Goal: Transaction & Acquisition: Purchase product/service

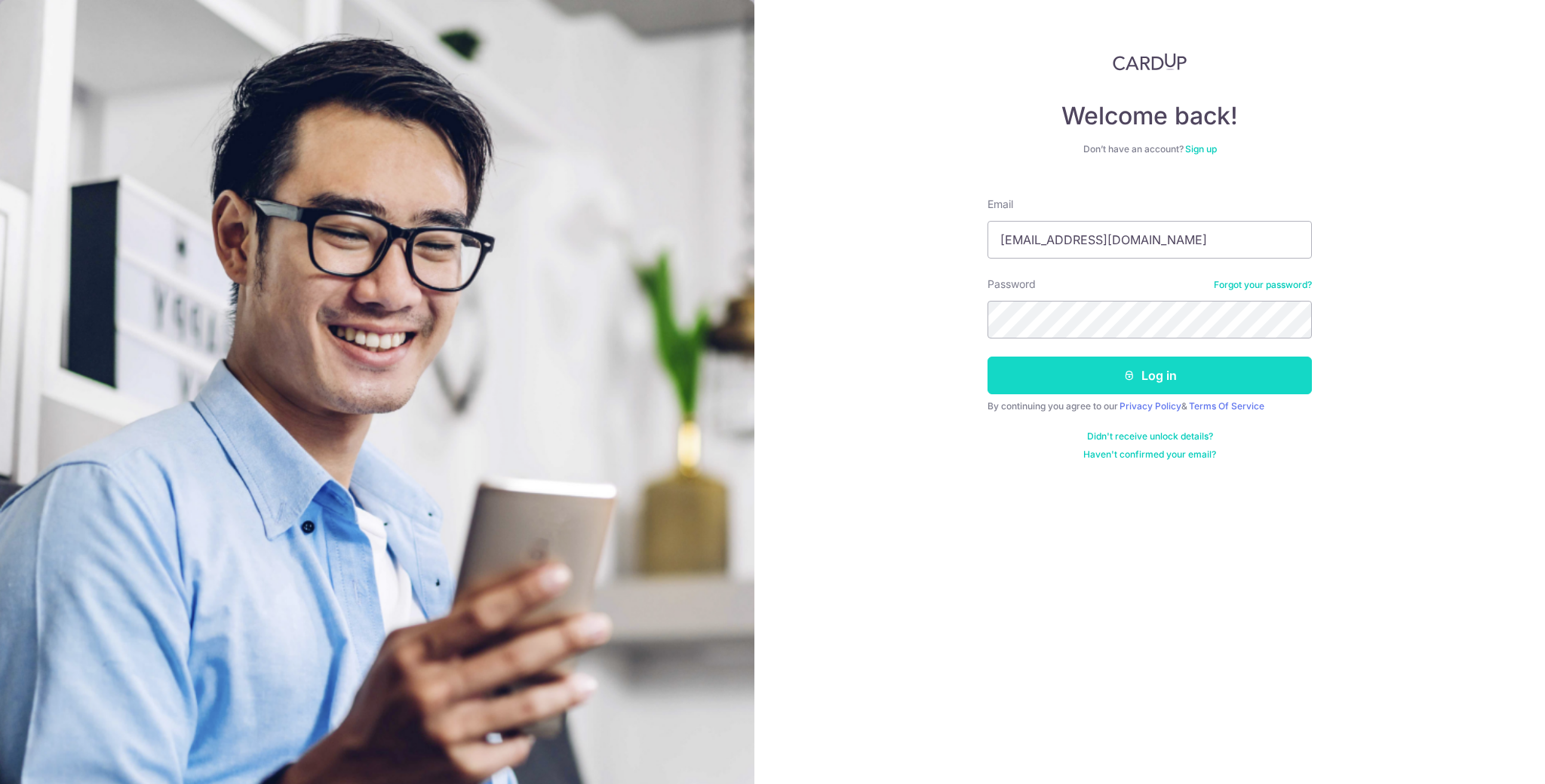
click at [1179, 375] on button "Log in" at bounding box center [1150, 375] width 324 height 38
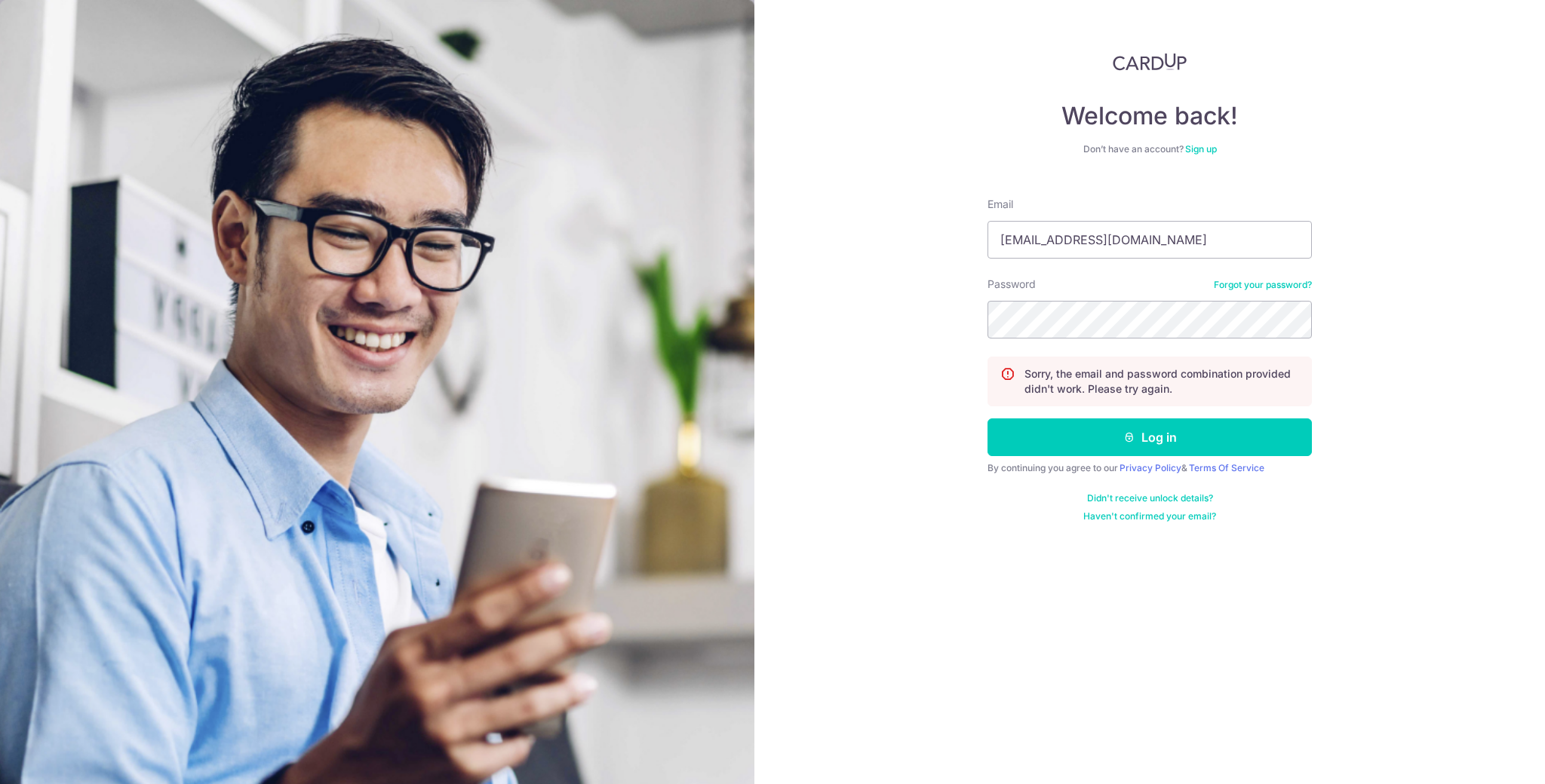
click at [1249, 285] on link "Forgot your password?" at bounding box center [1262, 285] width 98 height 12
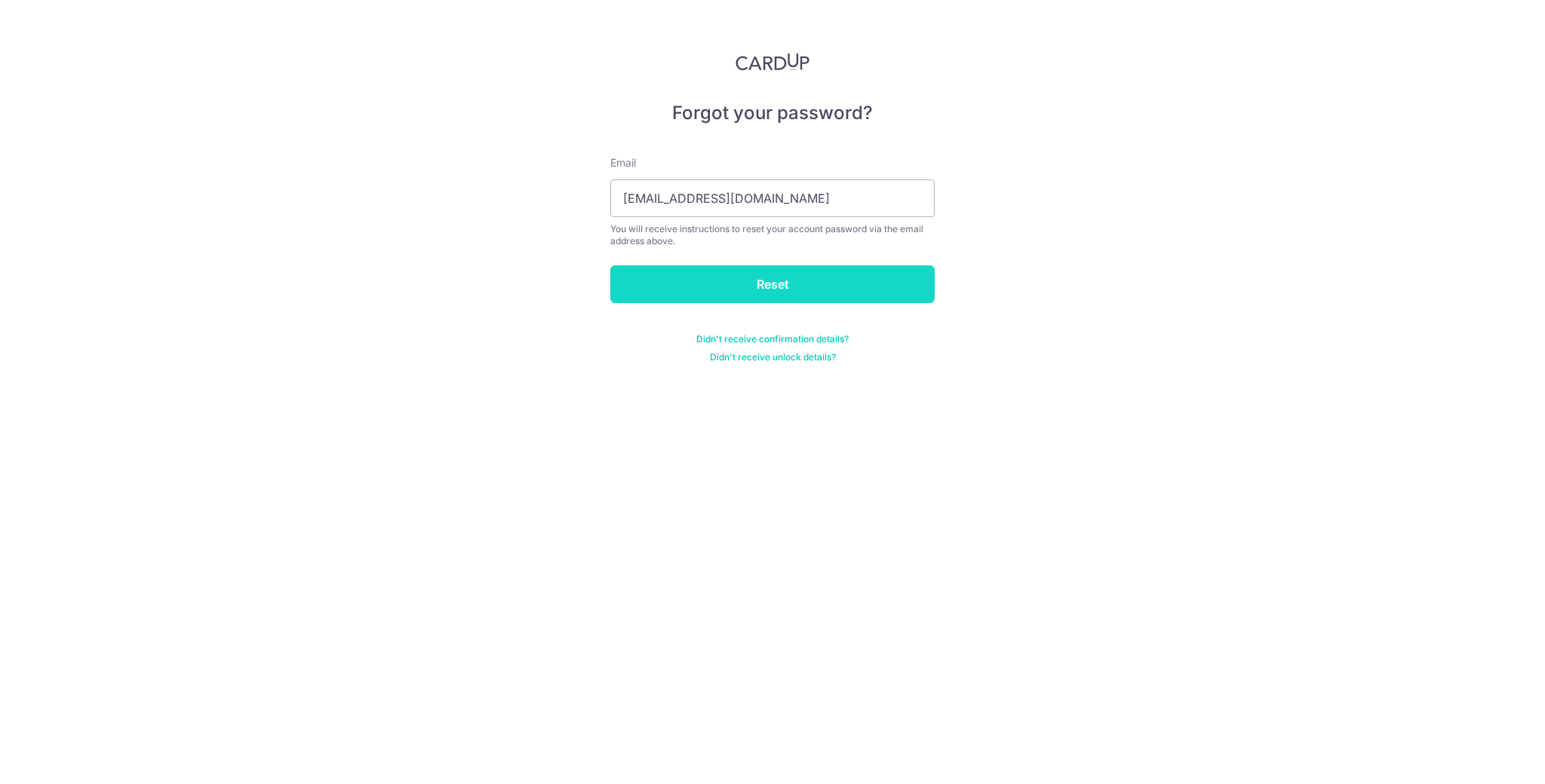
click at [854, 296] on input "Reset" at bounding box center [772, 284] width 324 height 38
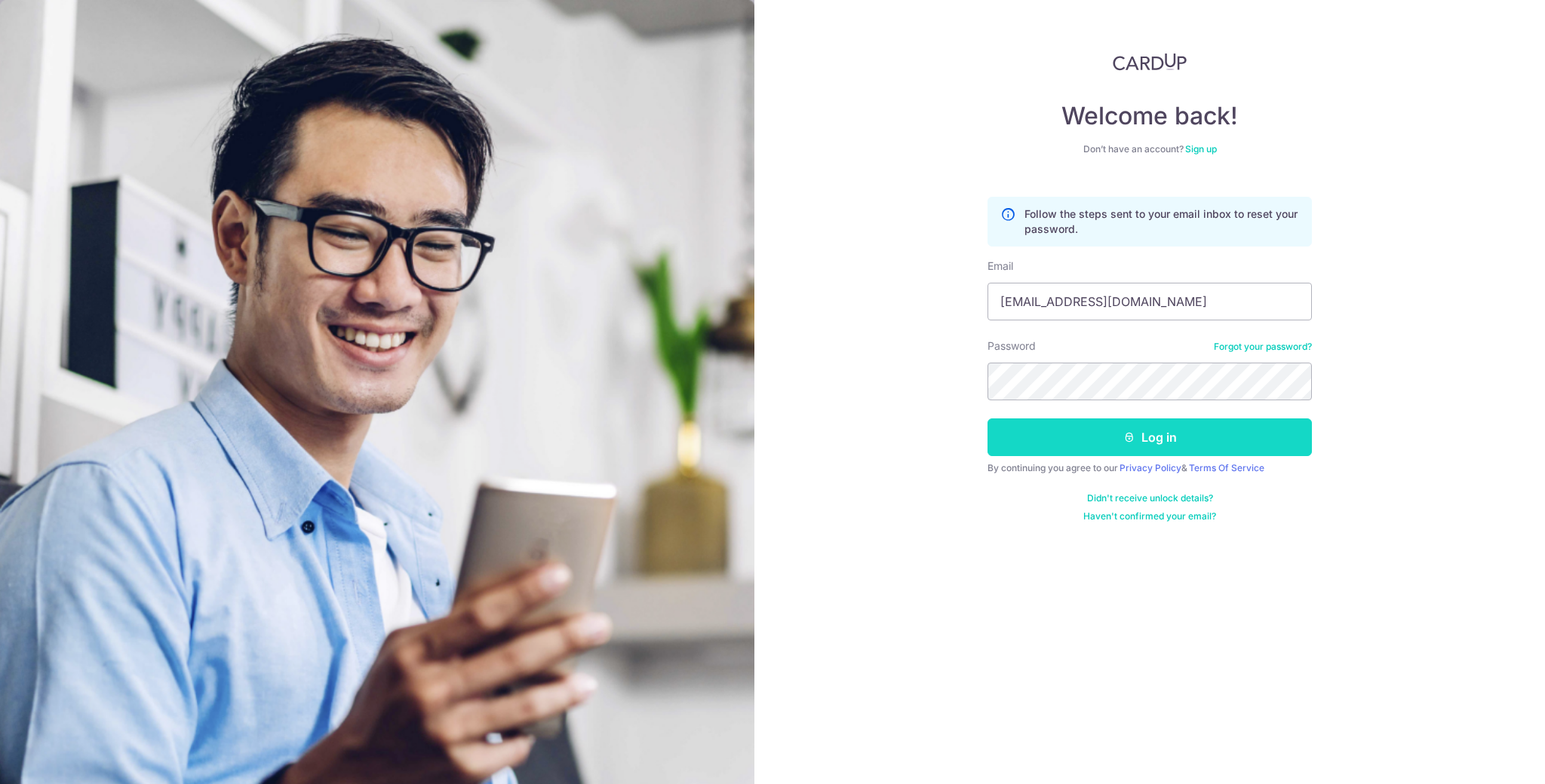
click at [1221, 443] on button "Log in" at bounding box center [1150, 437] width 324 height 38
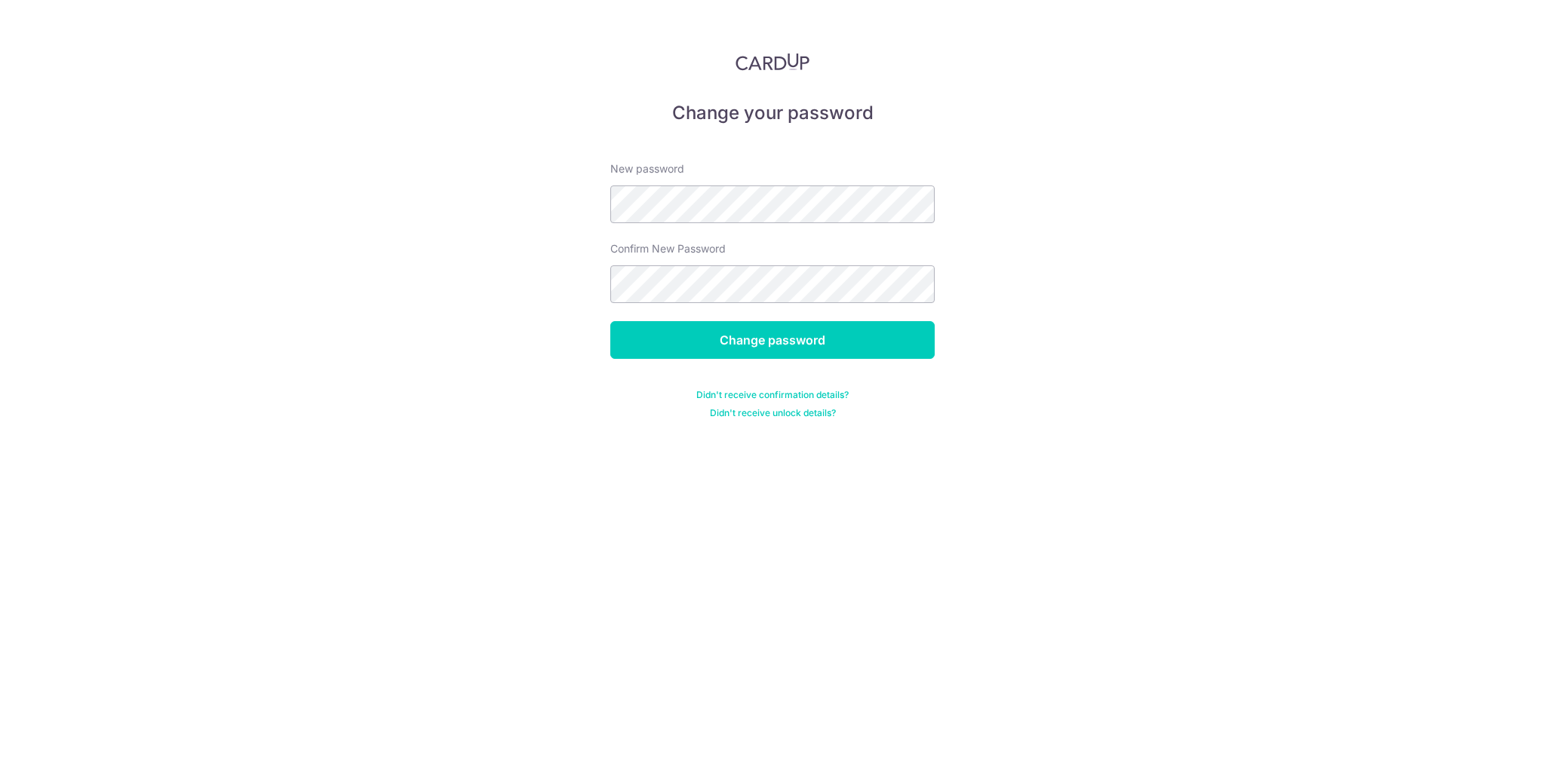
click at [1361, 203] on div "Change your password New password Confirm New Password Change password Didn't r…" at bounding box center [772, 392] width 1545 height 784
click at [894, 329] on input "Change password" at bounding box center [772, 340] width 324 height 38
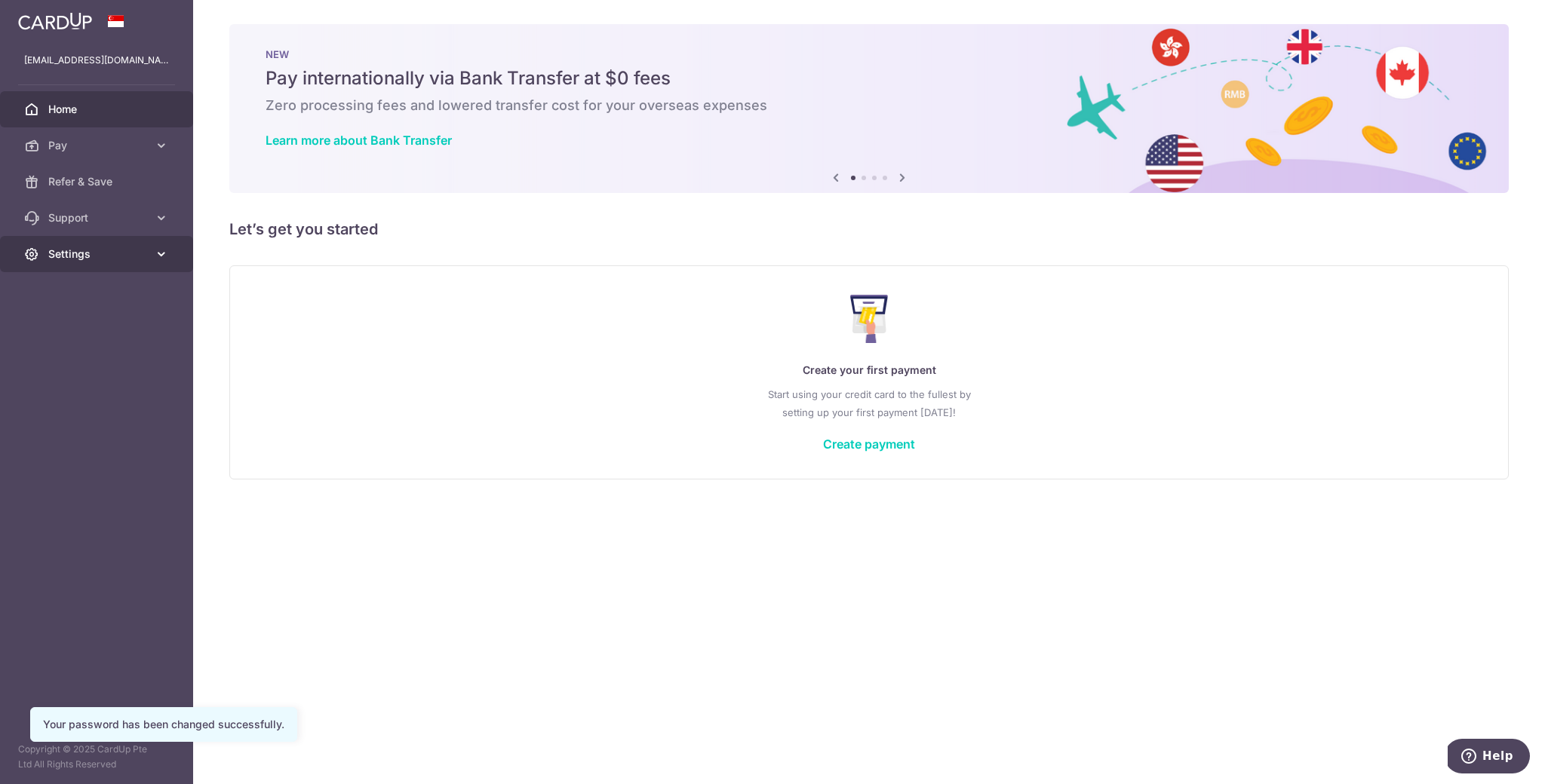
click at [124, 262] on link "Settings" at bounding box center [97, 254] width 194 height 37
click at [117, 327] on span "Logout" at bounding box center [98, 326] width 100 height 15
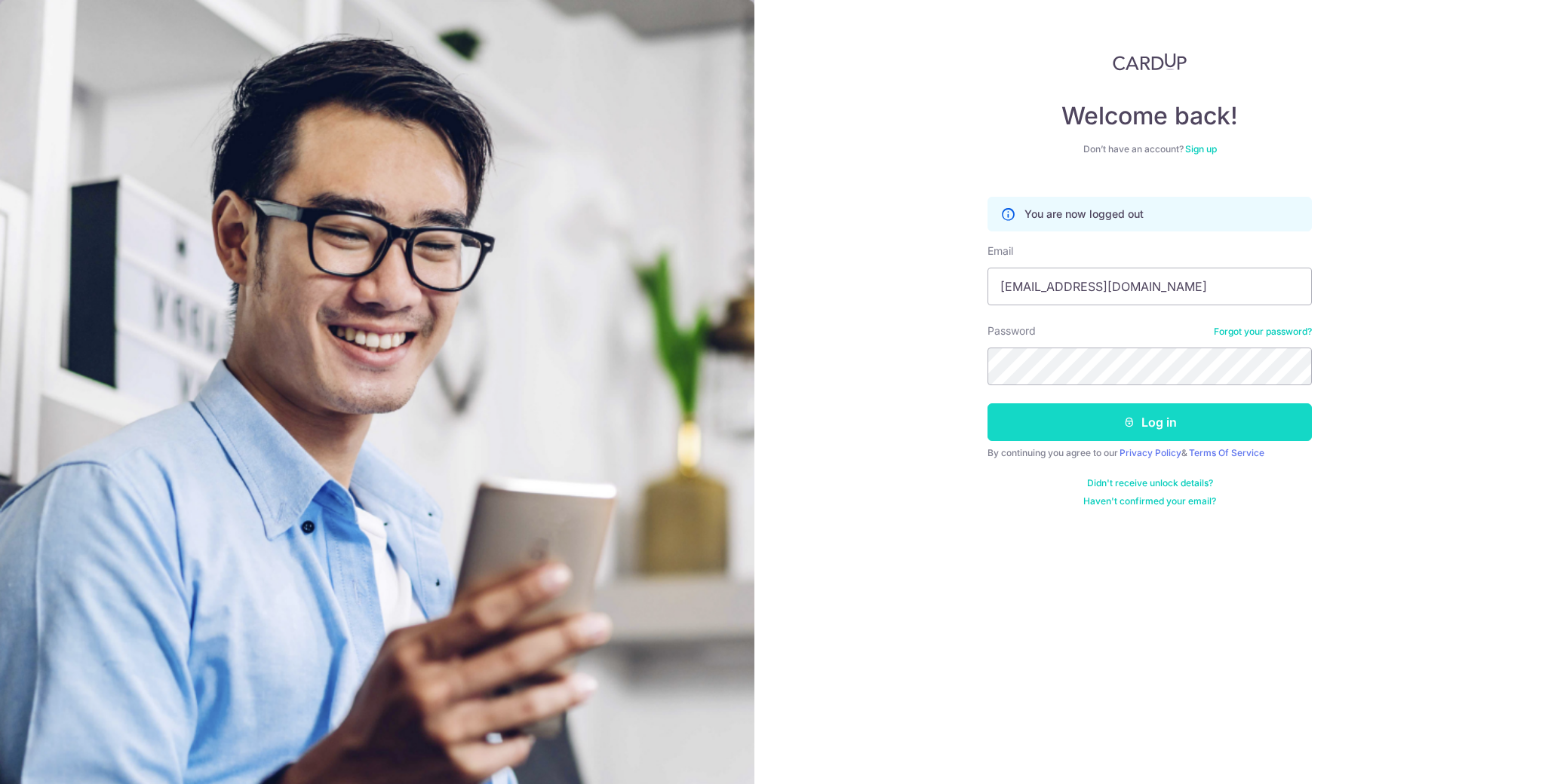
click at [1200, 419] on button "Log in" at bounding box center [1150, 423] width 324 height 38
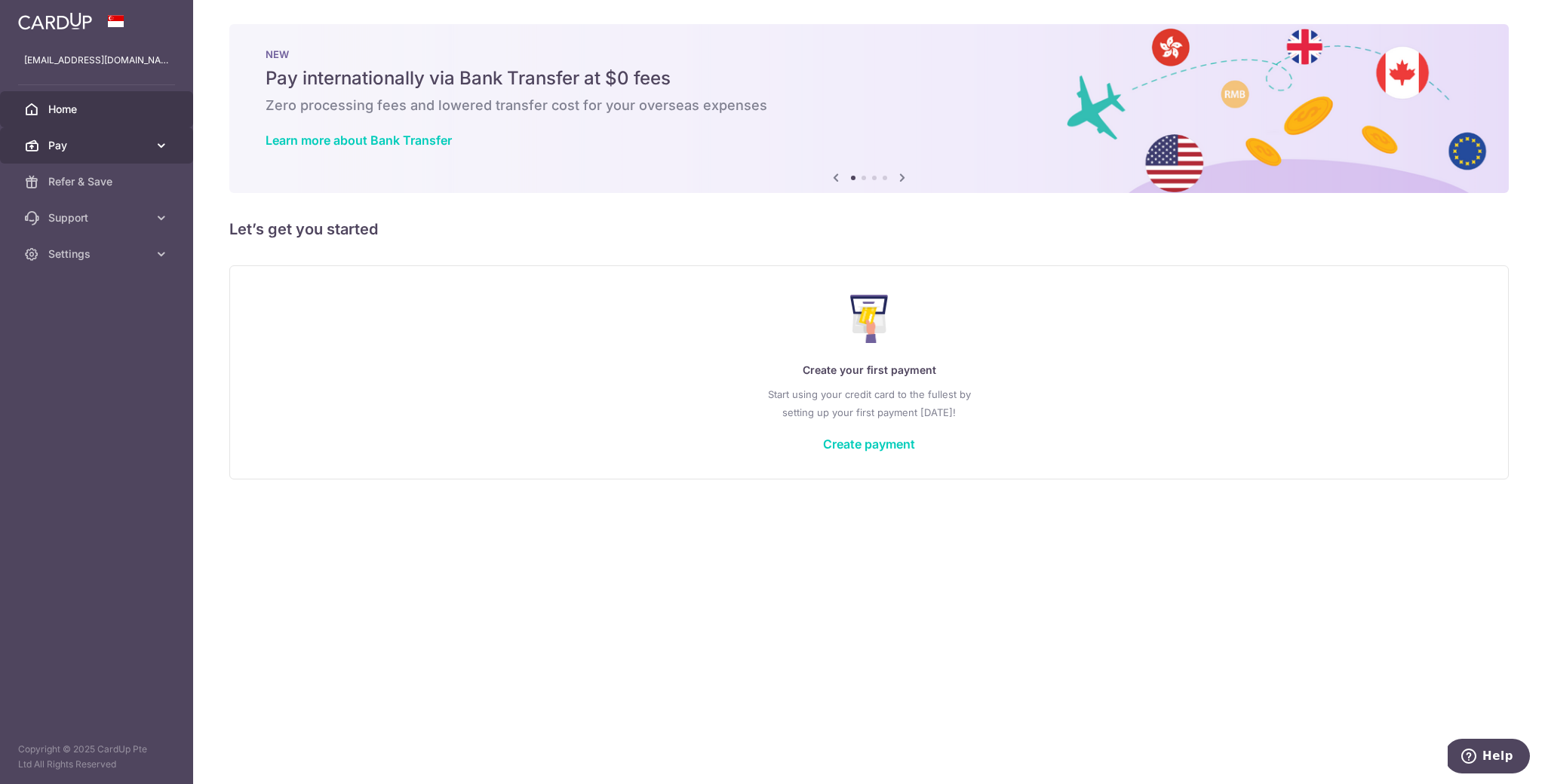
click at [94, 139] on span "Pay" at bounding box center [98, 145] width 100 height 15
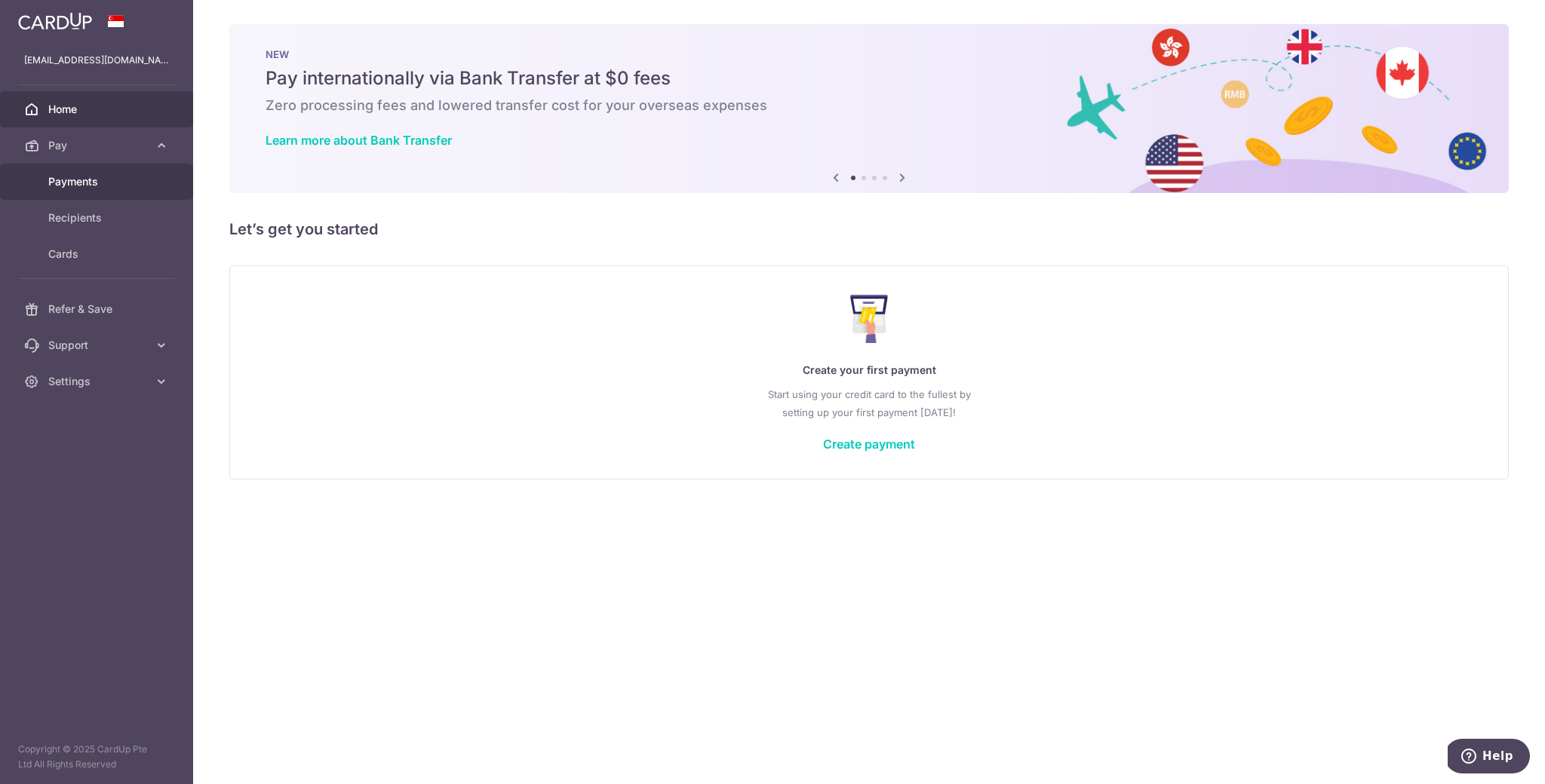
click at [105, 184] on span "Payments" at bounding box center [98, 181] width 100 height 15
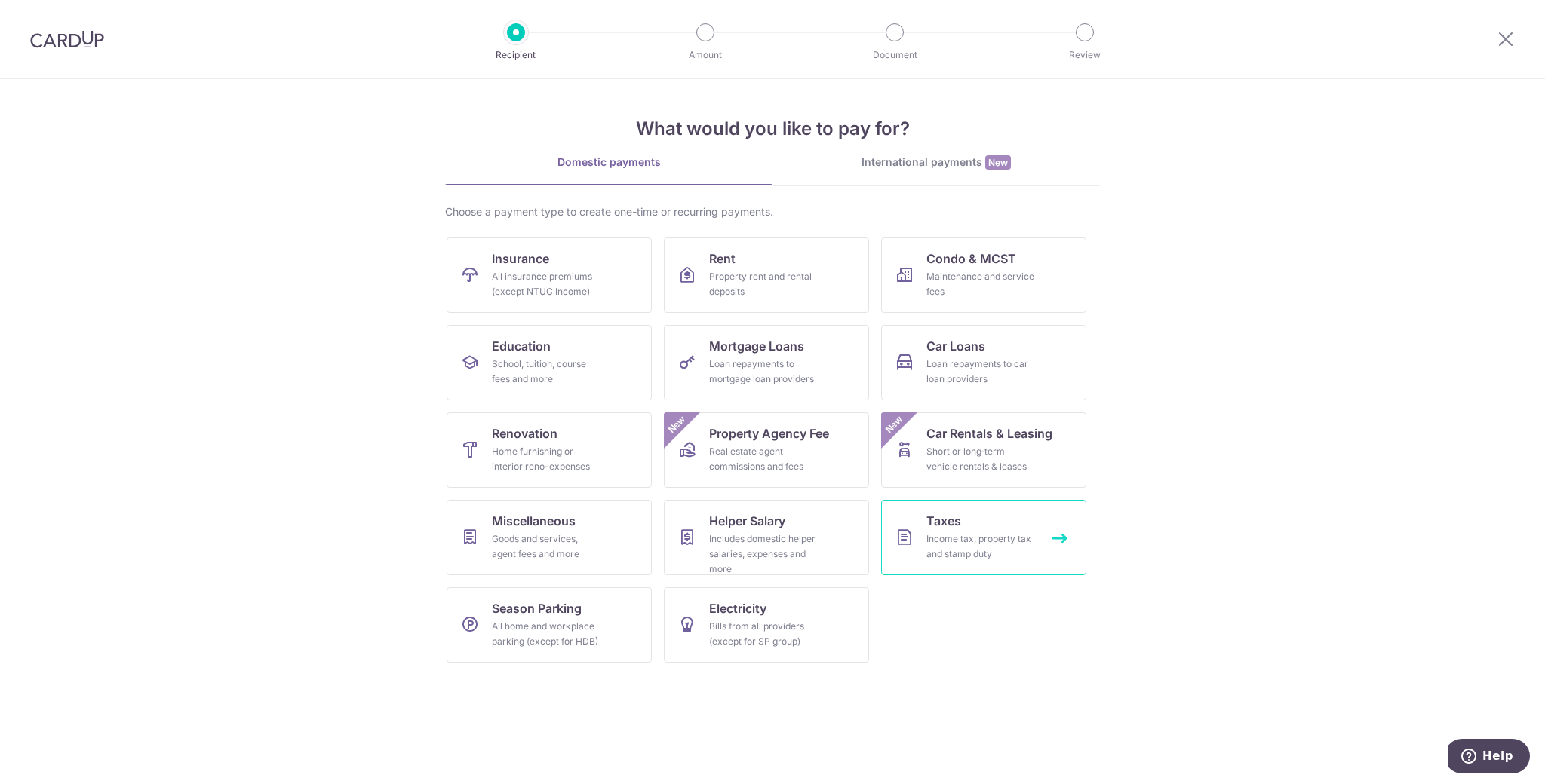
click at [976, 528] on link "Taxes Income tax, property tax and stamp duty" at bounding box center [984, 537] width 205 height 75
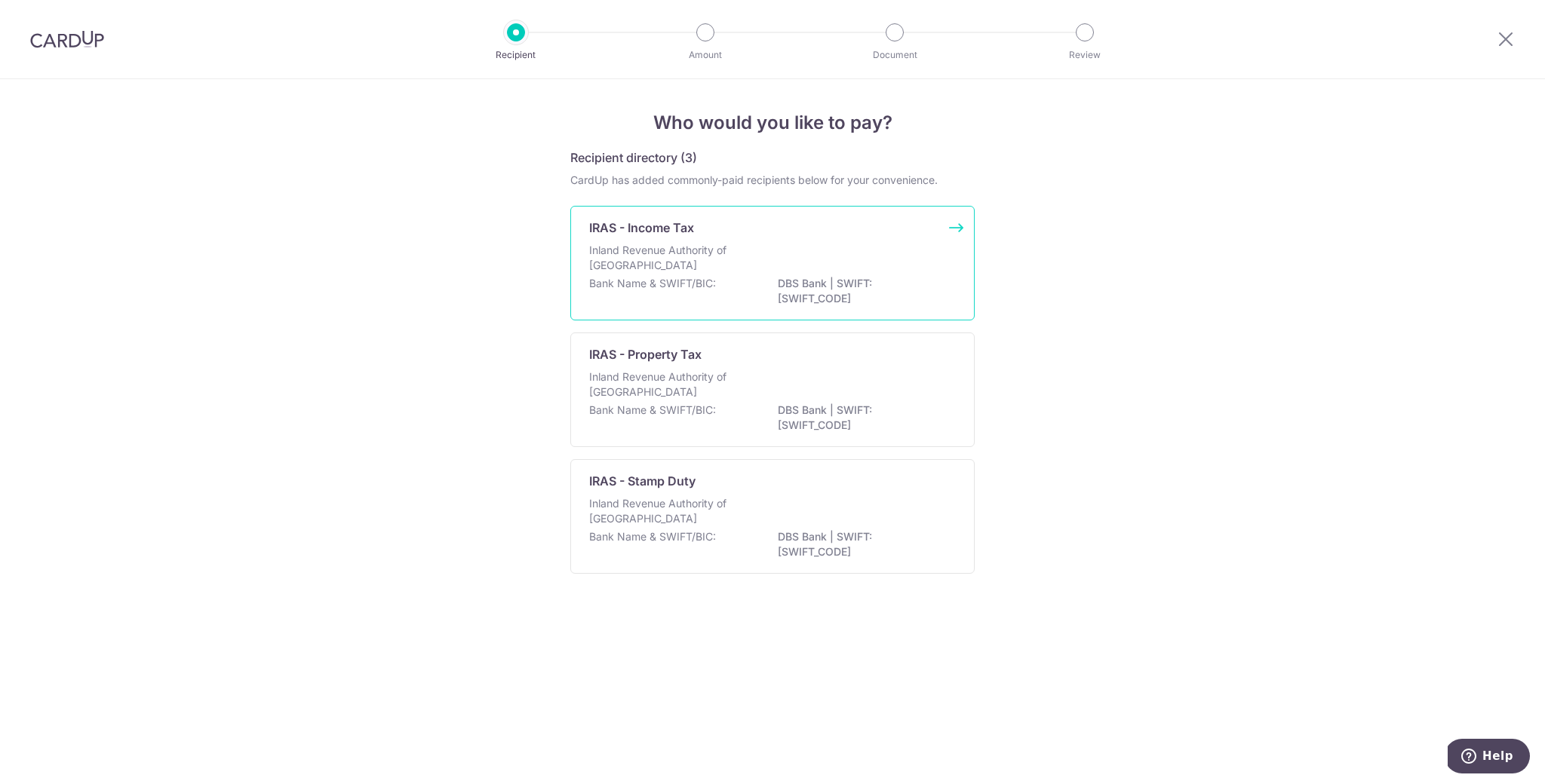
click at [800, 254] on div "Inland Revenue Authority of [GEOGRAPHIC_DATA]" at bounding box center [772, 260] width 366 height 34
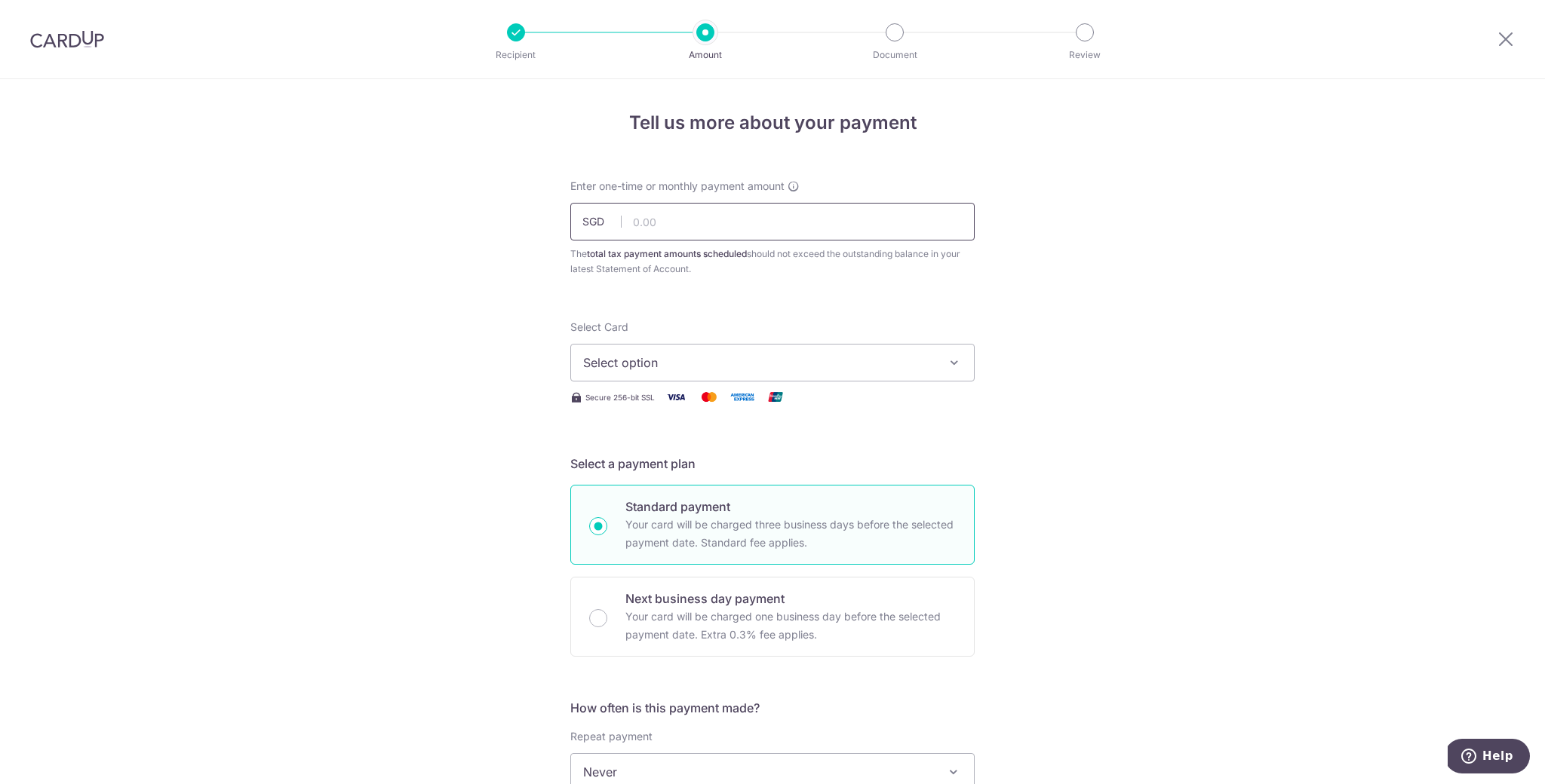
click at [837, 220] on input "text" at bounding box center [772, 221] width 404 height 38
paste input "2,861.52"
type input "2,861.52"
click at [843, 367] on span "Select option" at bounding box center [759, 362] width 352 height 18
click at [669, 397] on span "Add credit card" at bounding box center [786, 404] width 352 height 15
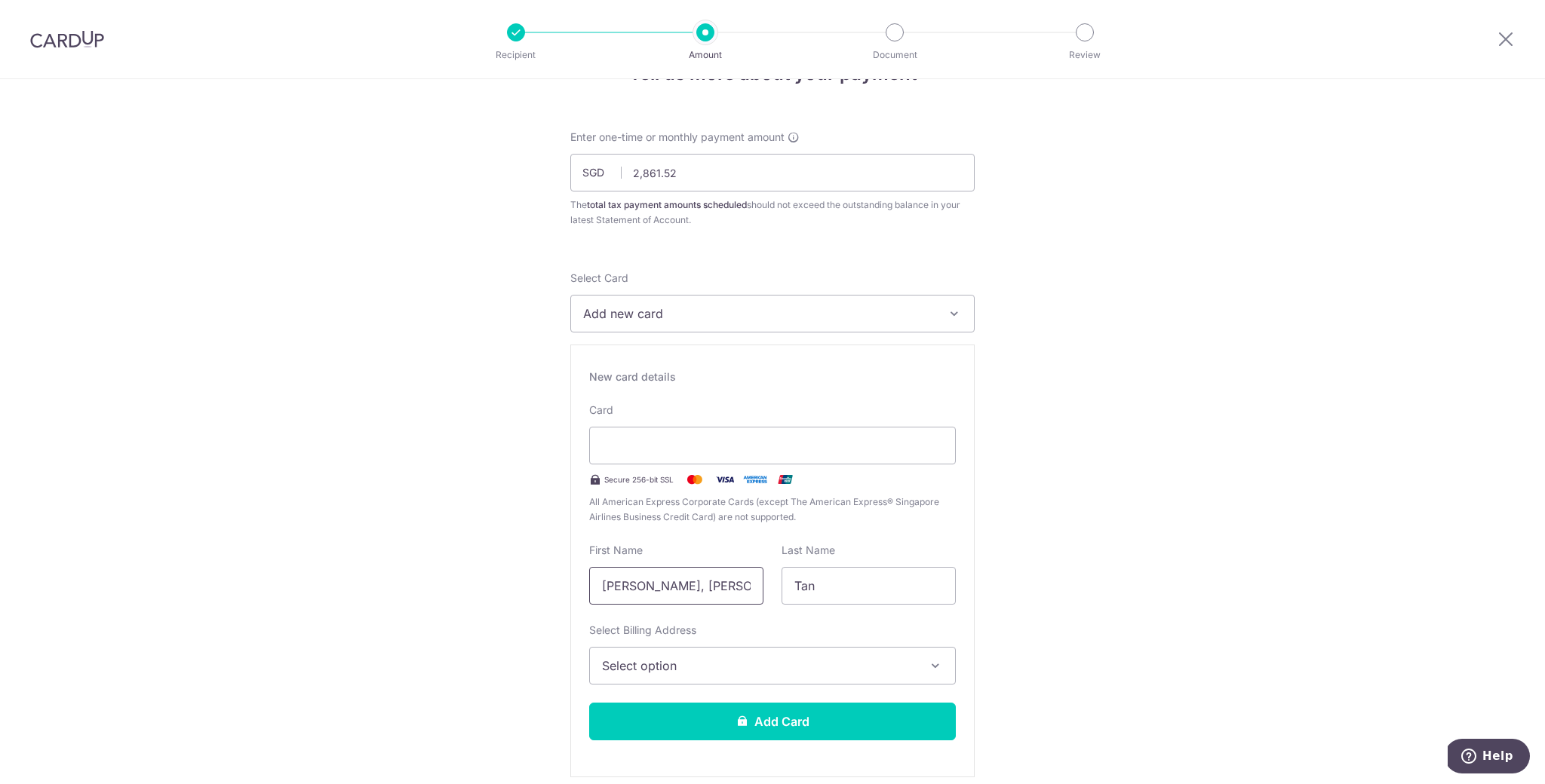
scroll to position [59, 0]
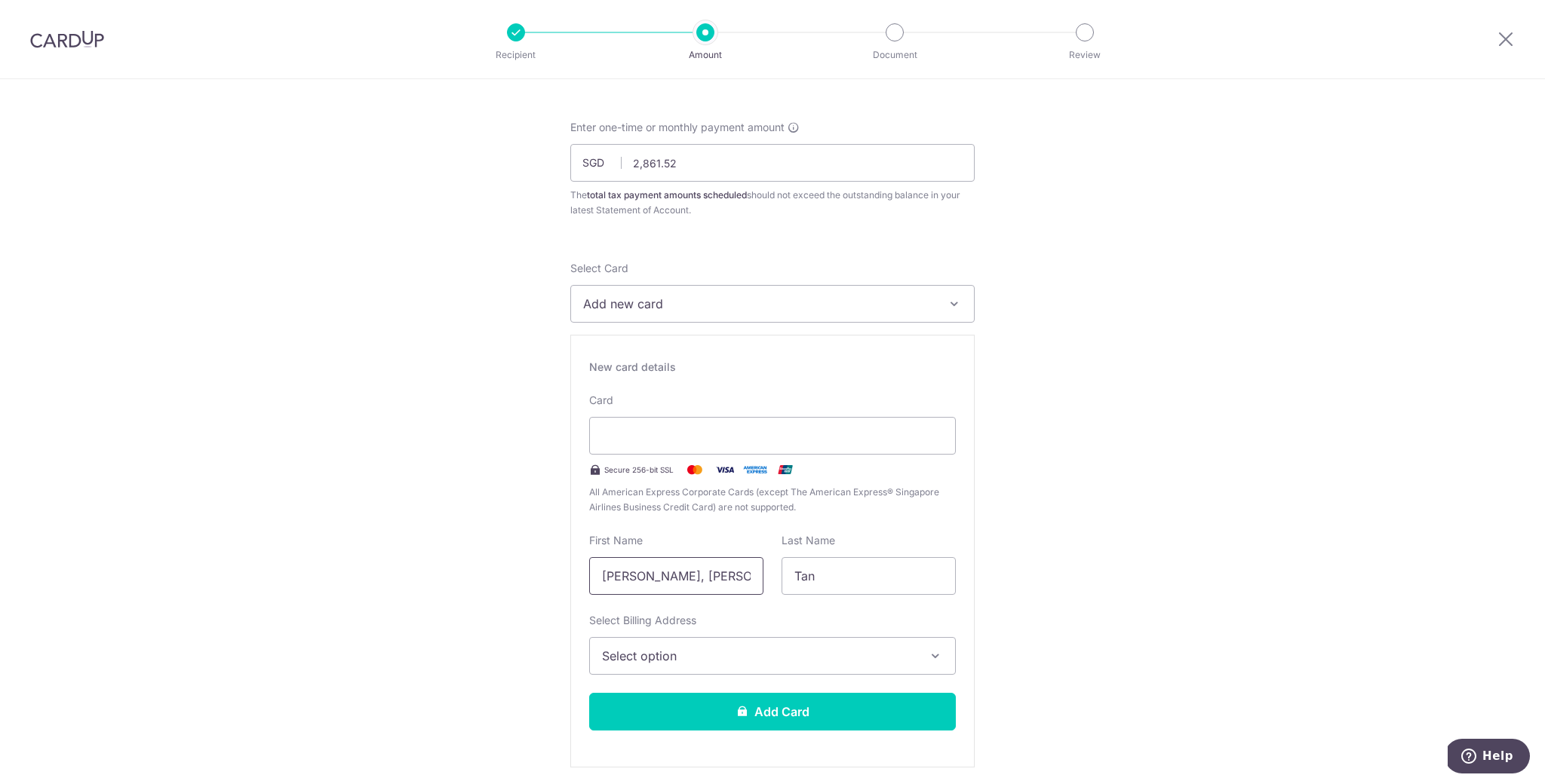
drag, startPoint x: 656, startPoint y: 580, endPoint x: 577, endPoint y: 579, distance: 79.0
click at [580, 579] on div "First Name Wei Yang, Daniel" at bounding box center [676, 564] width 193 height 62
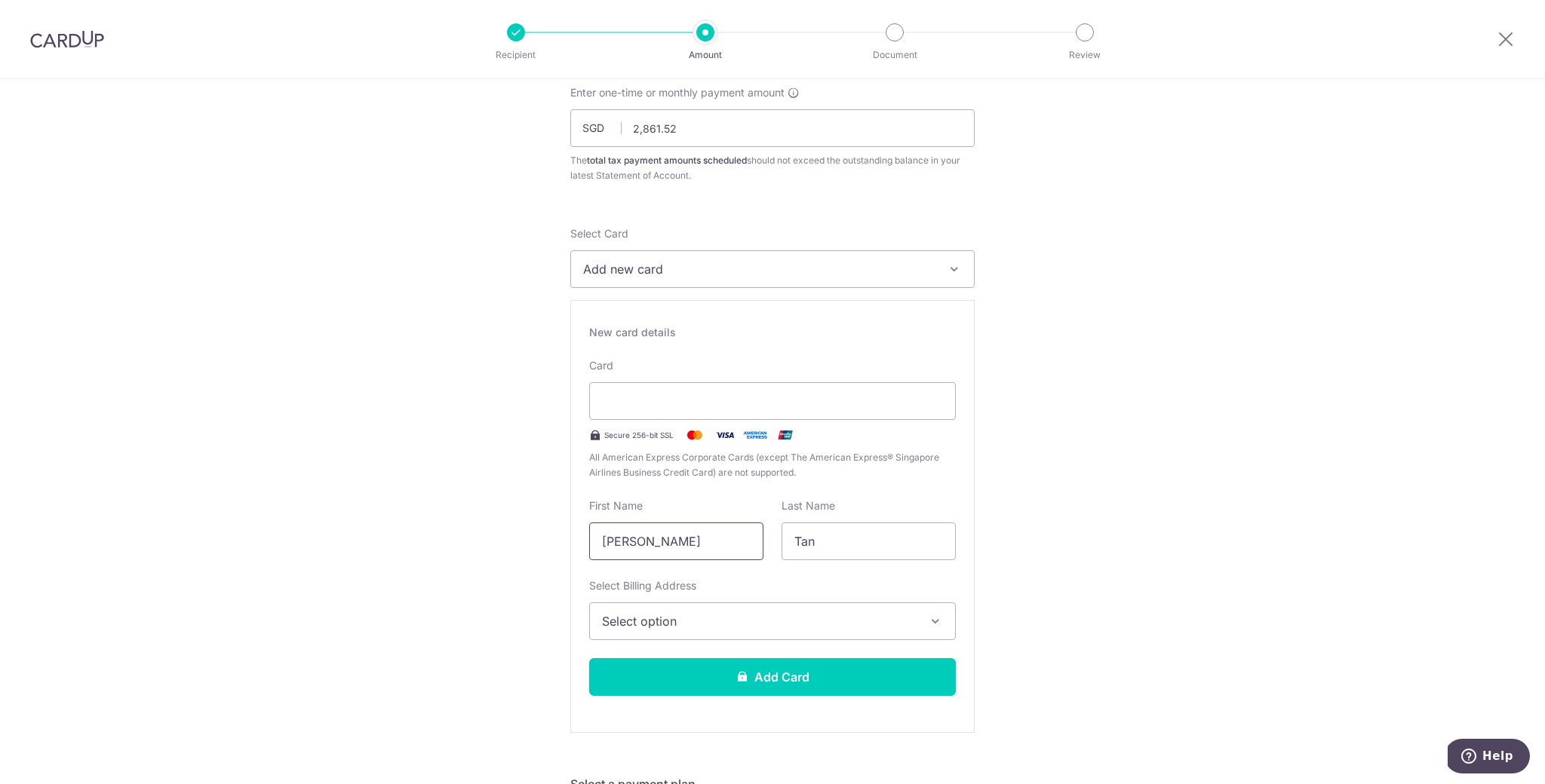
type input "Daniel"
click at [735, 614] on span "Select option" at bounding box center [759, 621] width 314 height 18
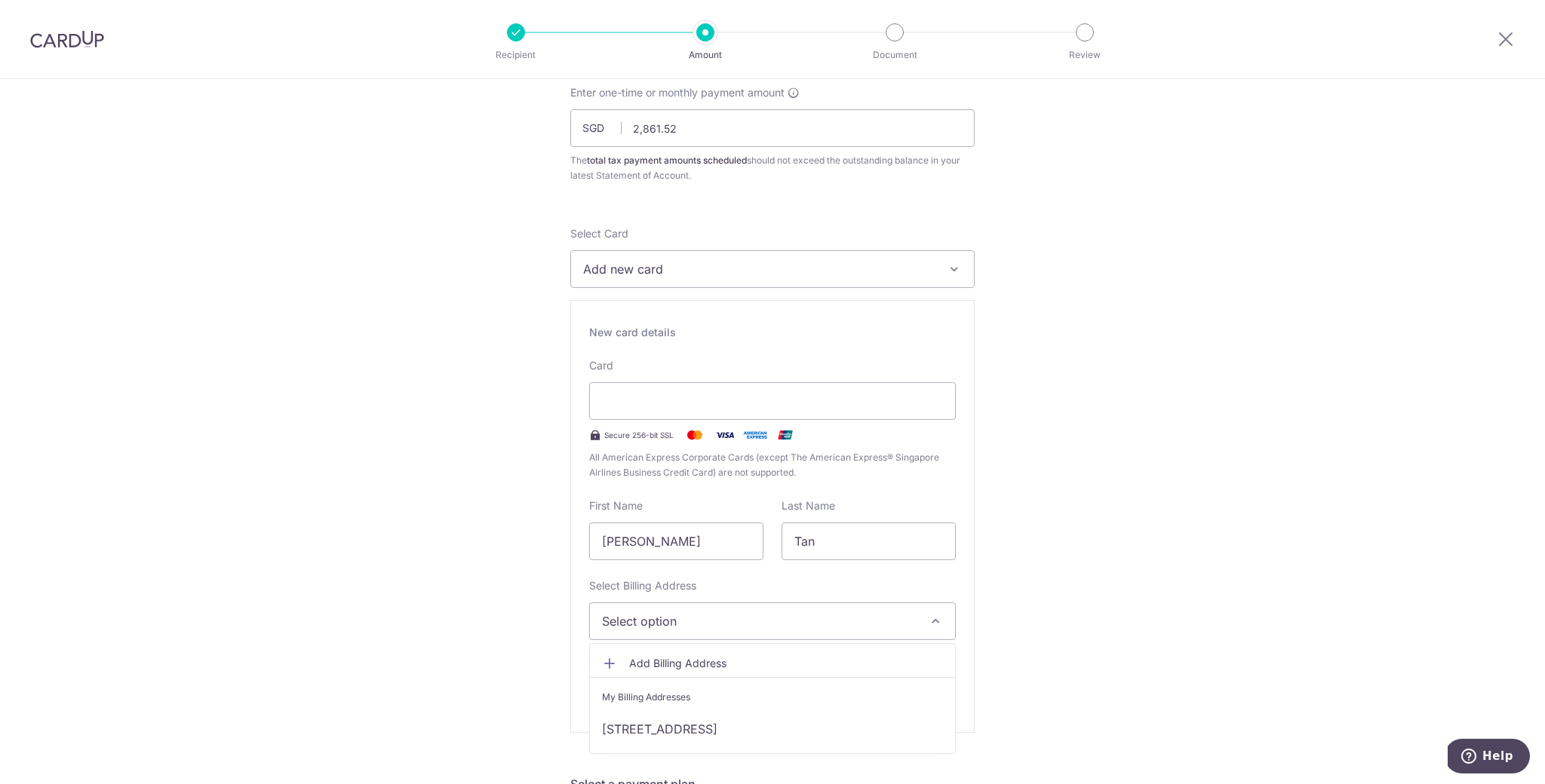
scroll to position [114, 0]
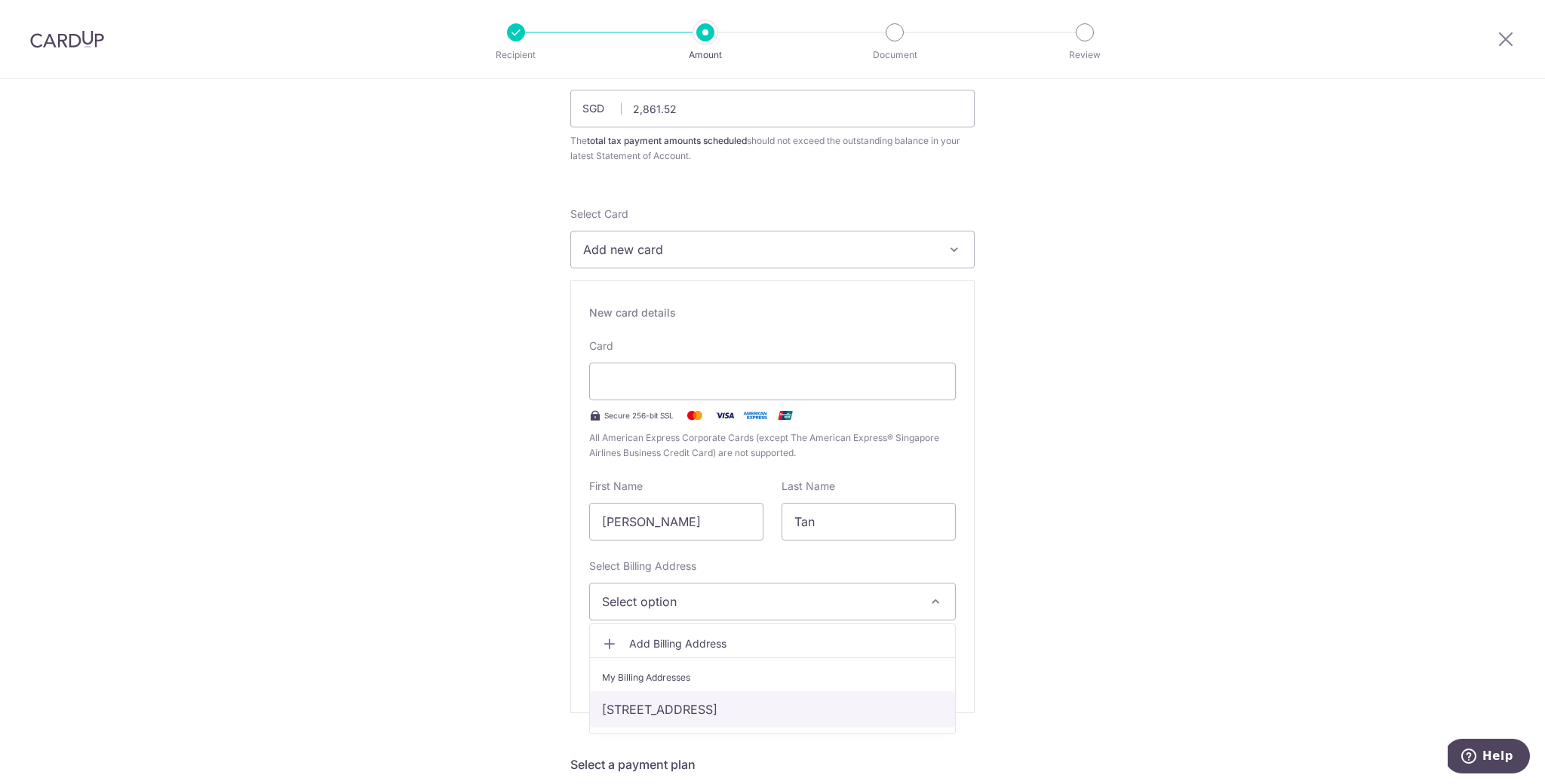
click at [768, 711] on link "109 Woodlands View #10-18, Singapore, Singapore-737712" at bounding box center [772, 709] width 366 height 37
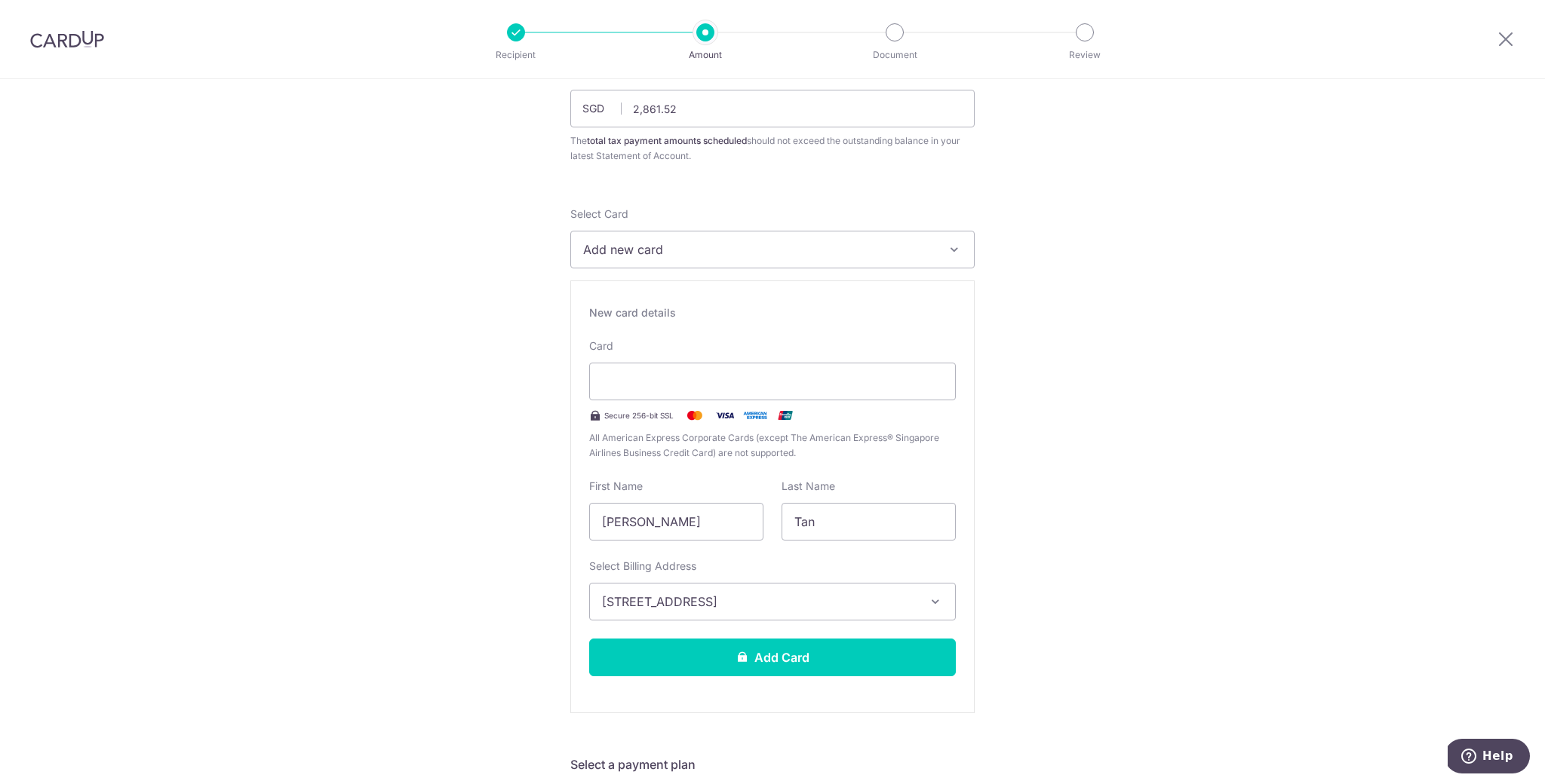
scroll to position [158, 0]
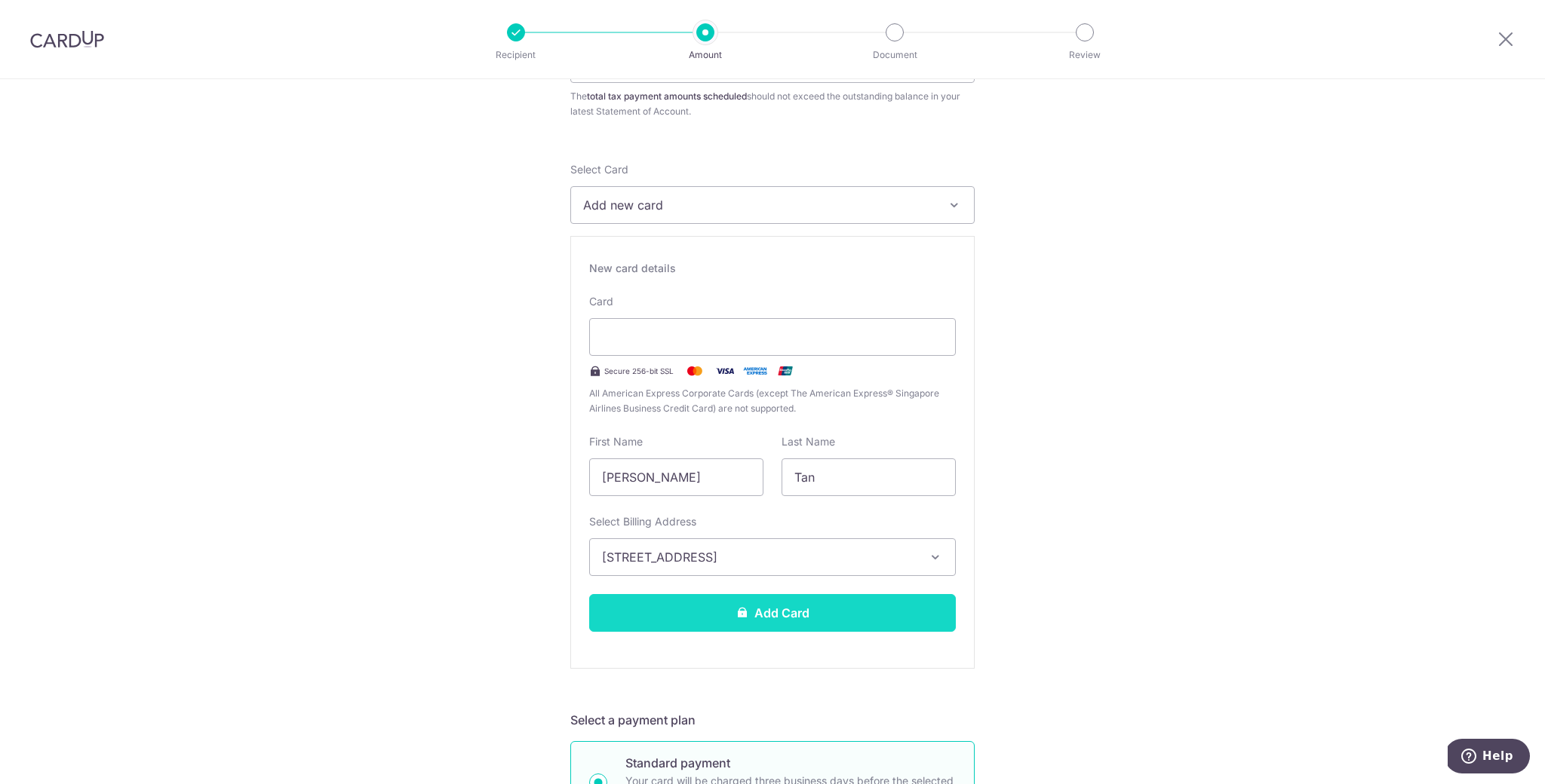
click at [842, 614] on button "Add Card" at bounding box center [772, 613] width 366 height 38
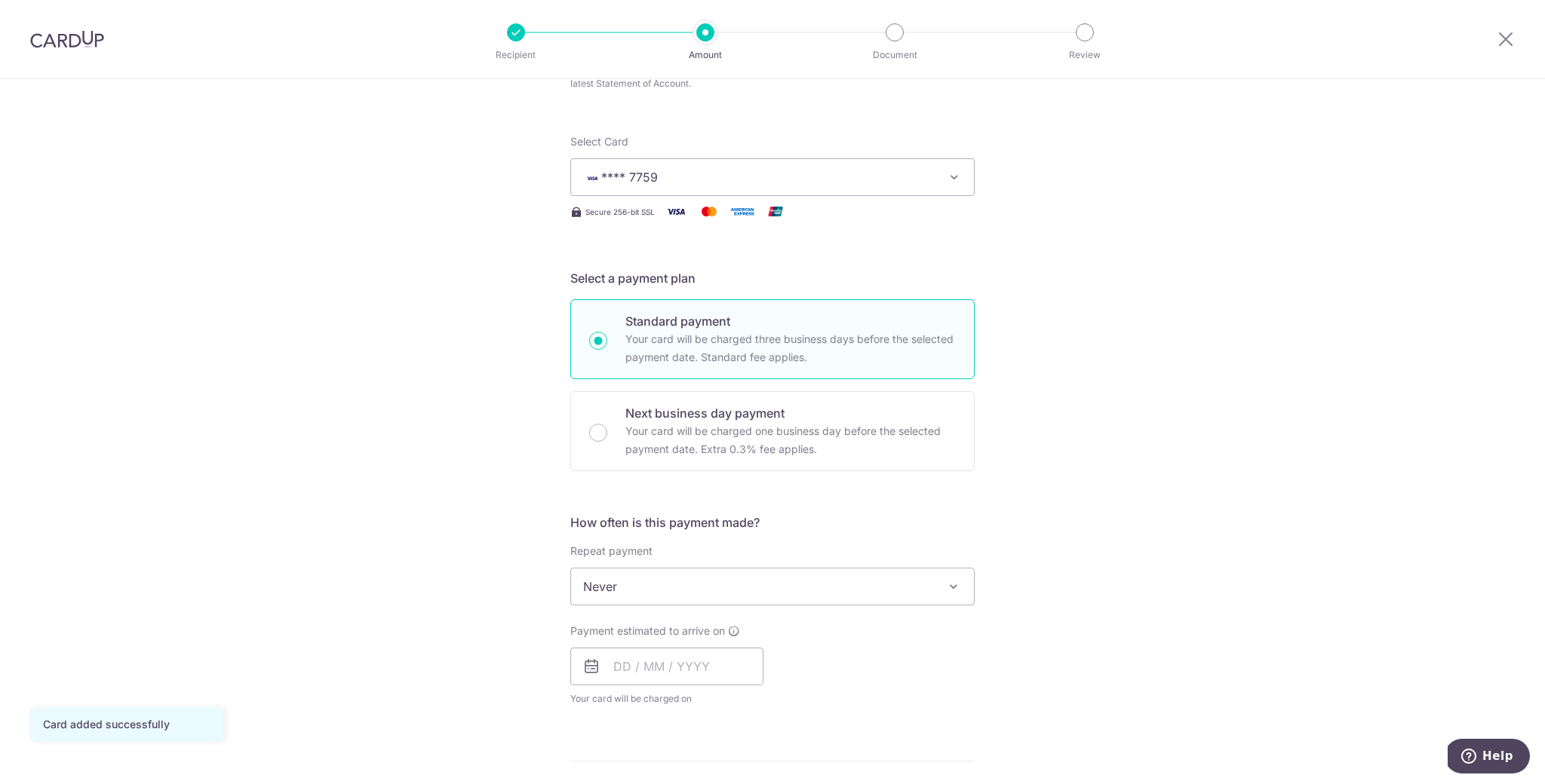
scroll to position [231, 0]
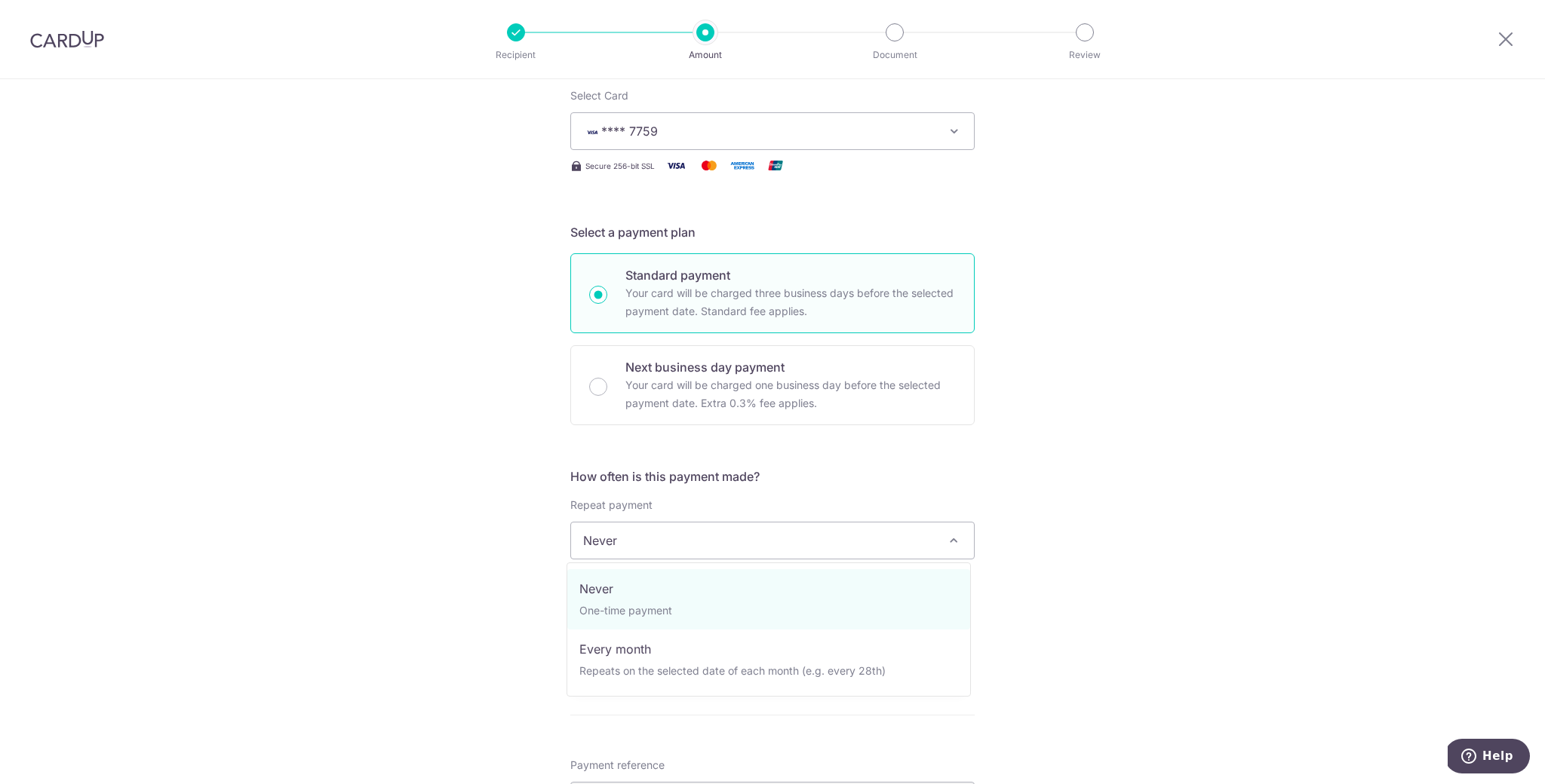
click at [920, 542] on span "Never" at bounding box center [772, 540] width 403 height 37
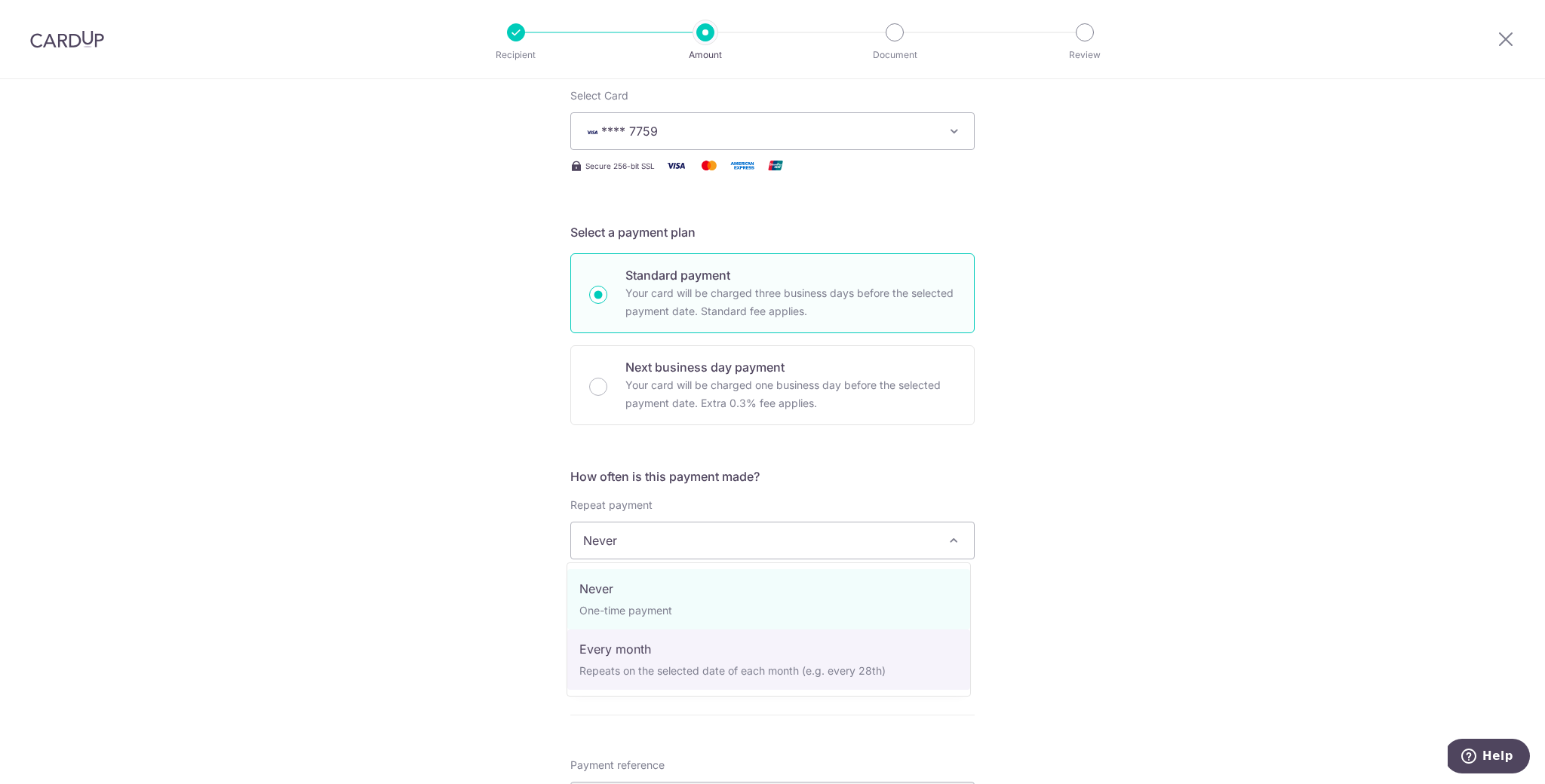
select select "3"
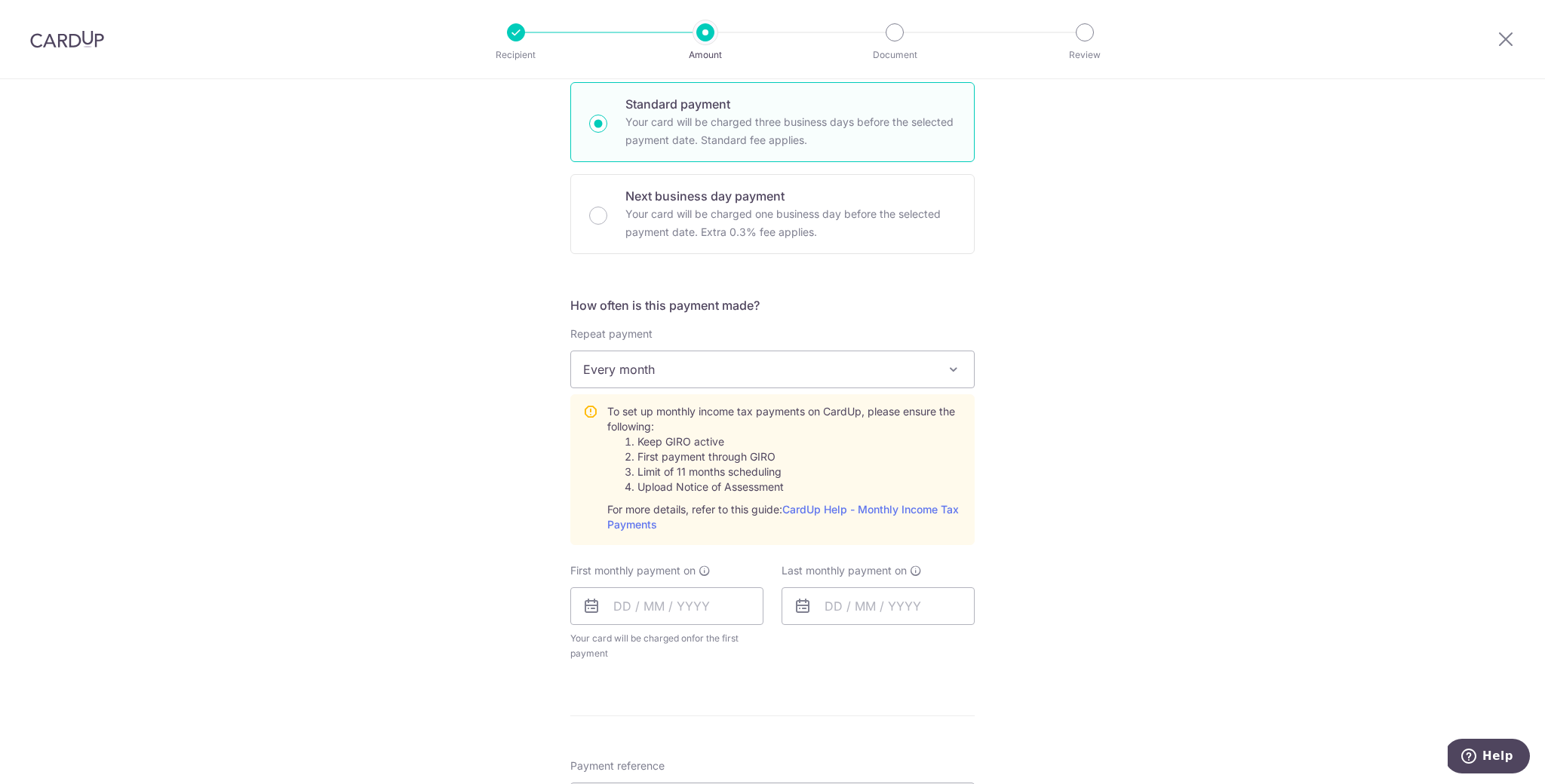
scroll to position [455, 0]
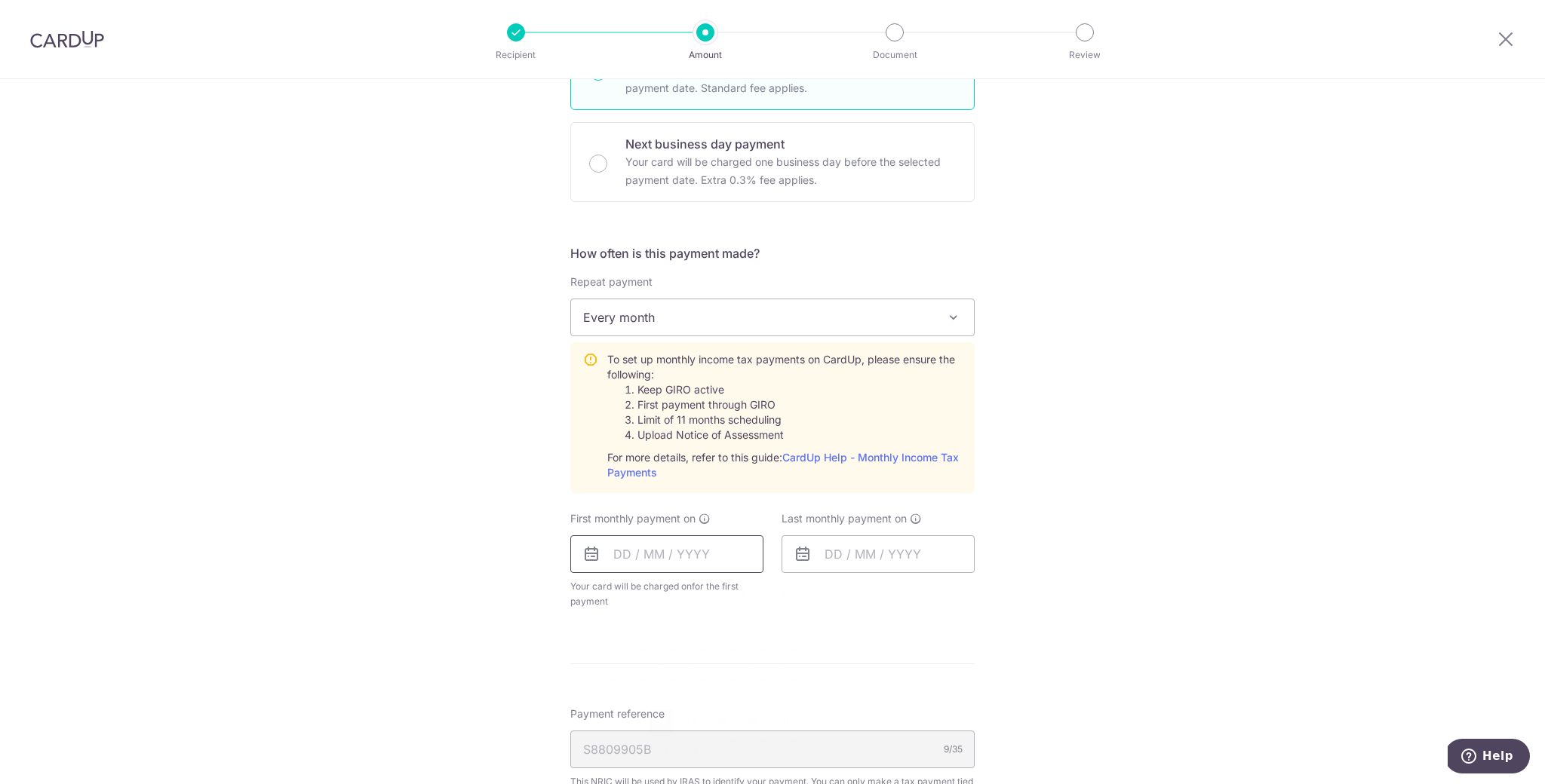
click at [699, 554] on input "text" at bounding box center [667, 554] width 194 height 38
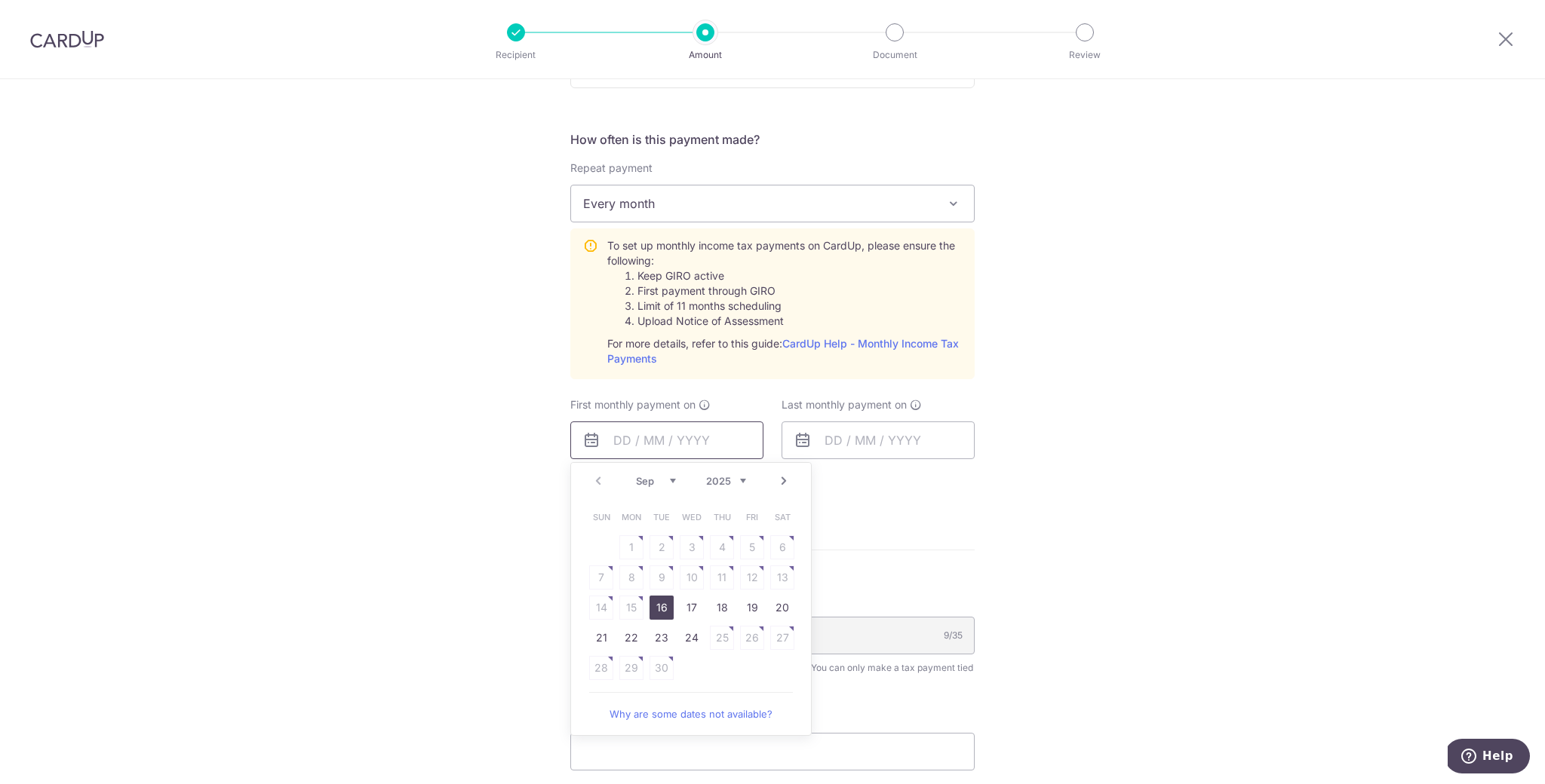
scroll to position [639, 0]
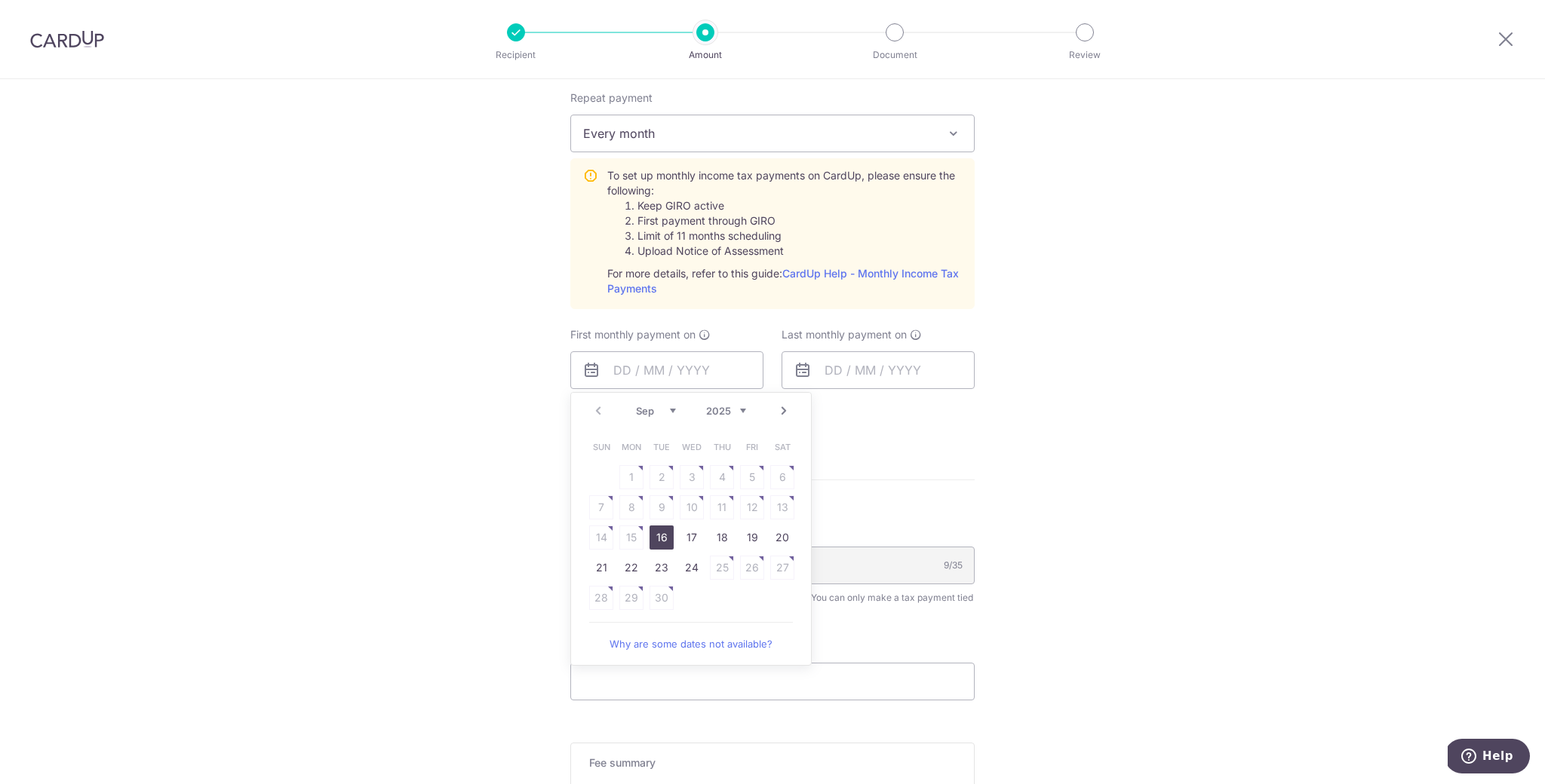
click at [656, 543] on link "16" at bounding box center [662, 537] width 24 height 24
type input "16/09/2025"
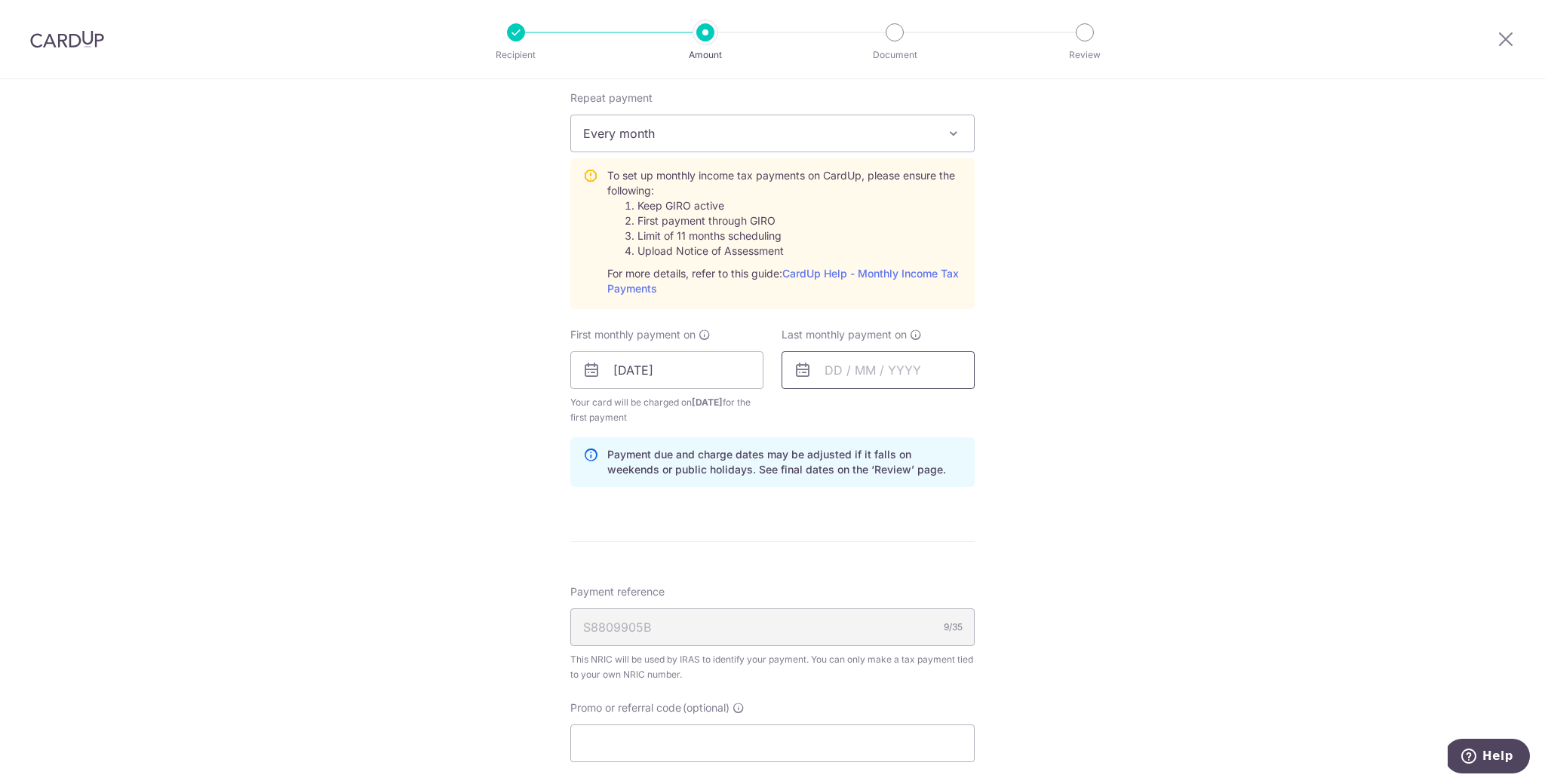
click at [856, 376] on input "text" at bounding box center [878, 370] width 194 height 38
click at [879, 414] on select "Sep Oct Nov Dec" at bounding box center [867, 411] width 40 height 12
click at [926, 410] on select "2025 2026" at bounding box center [937, 411] width 40 height 12
click at [865, 411] on select "Jan Feb Mar Apr May Jun Jul Aug Sep Oct" at bounding box center [867, 411] width 40 height 12
click at [847, 541] on link "16" at bounding box center [843, 537] width 24 height 24
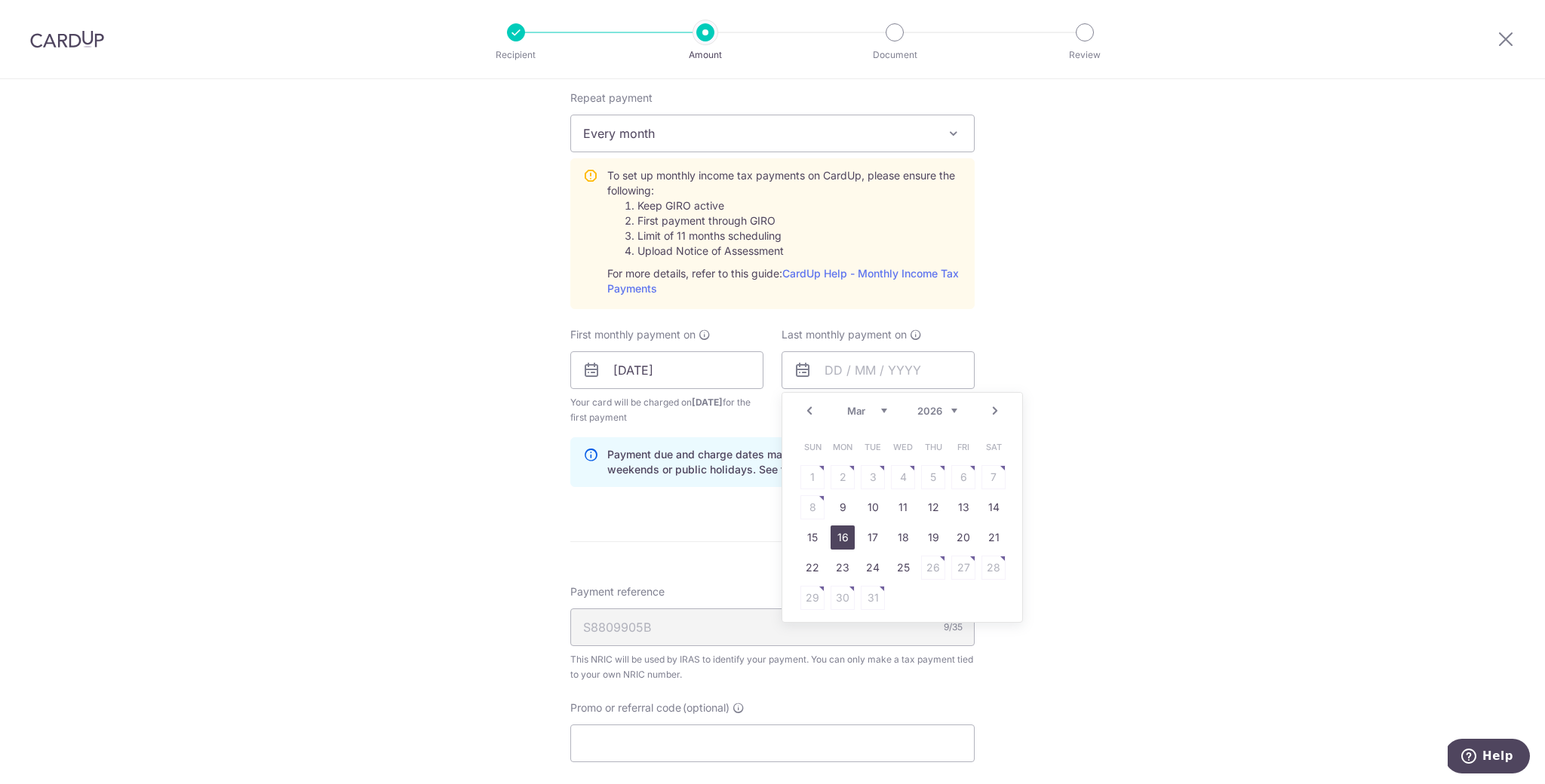
type input "16/03/2026"
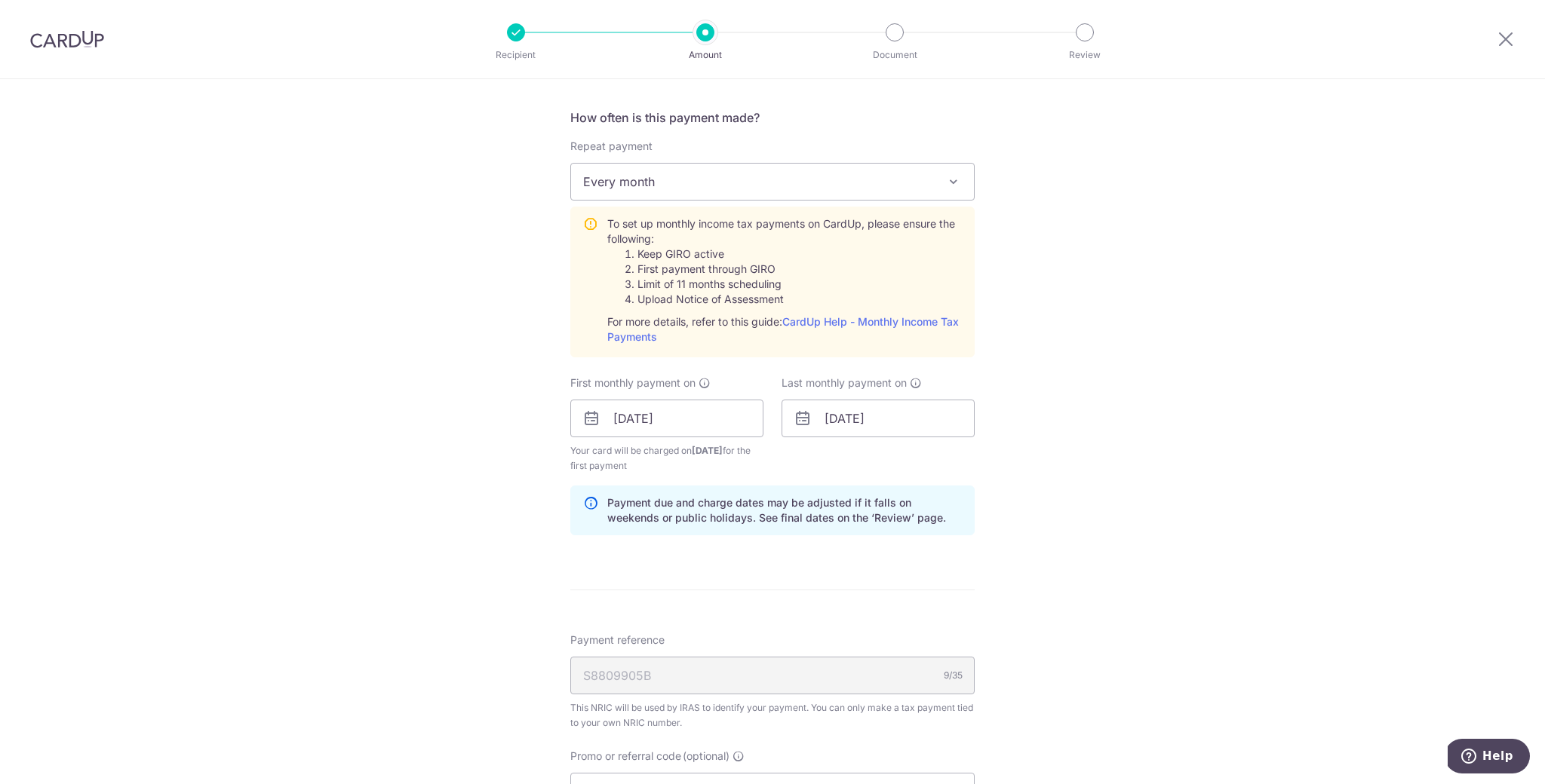
scroll to position [821, 0]
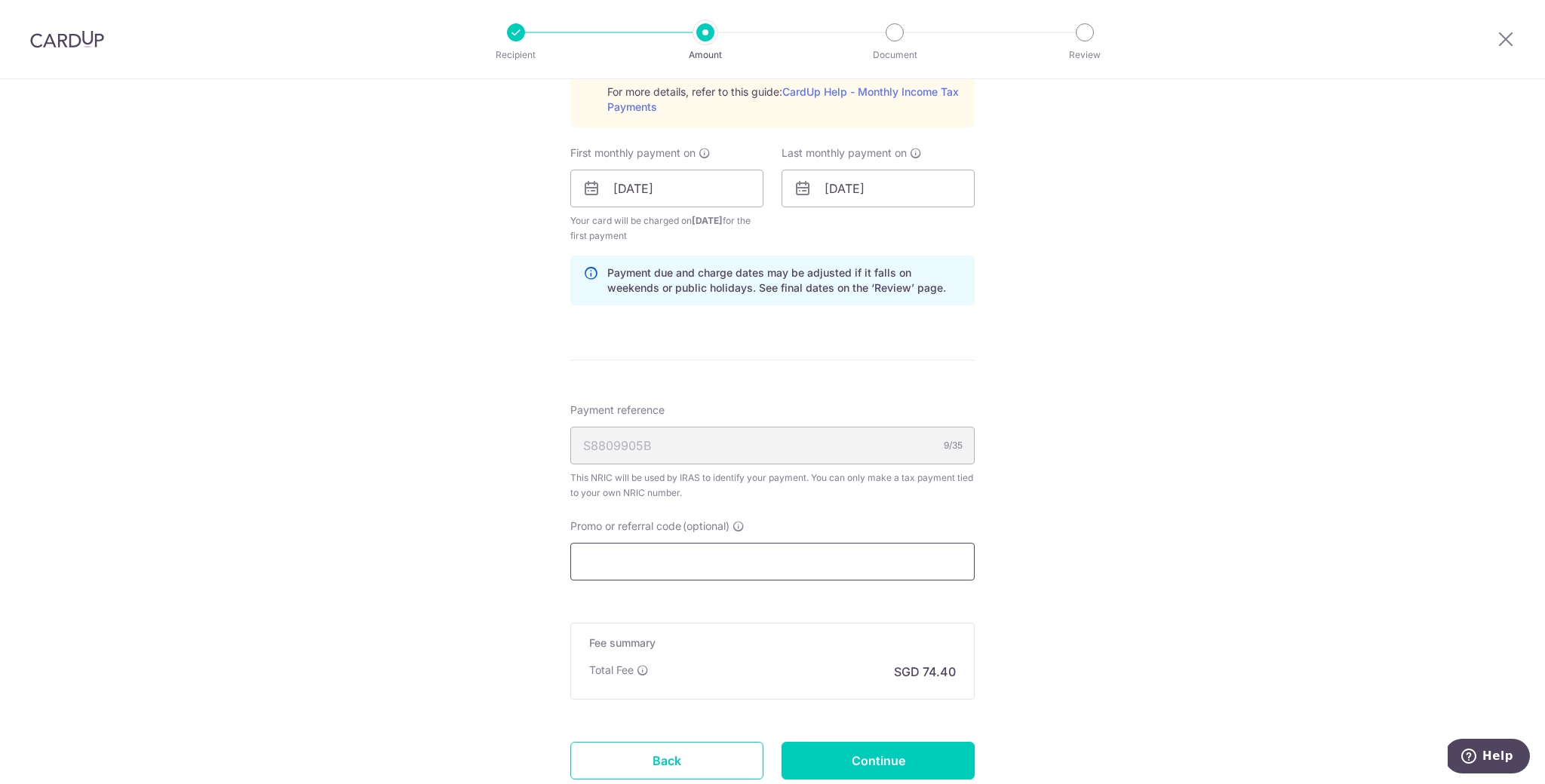
click at [811, 568] on input "Promo or referral code (optional)" at bounding box center [772, 562] width 404 height 38
paste input "VTAX25R"
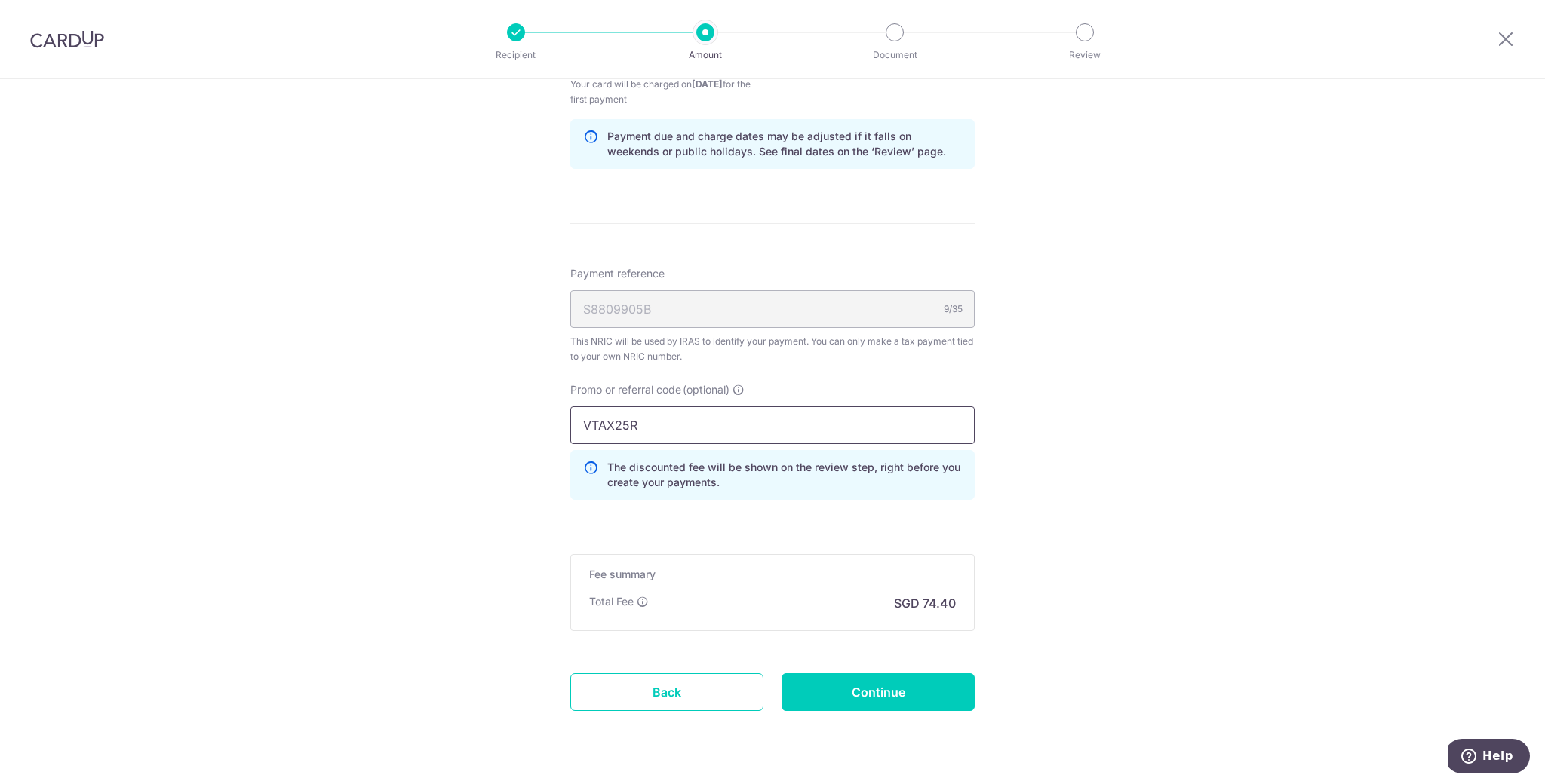
scroll to position [967, 0]
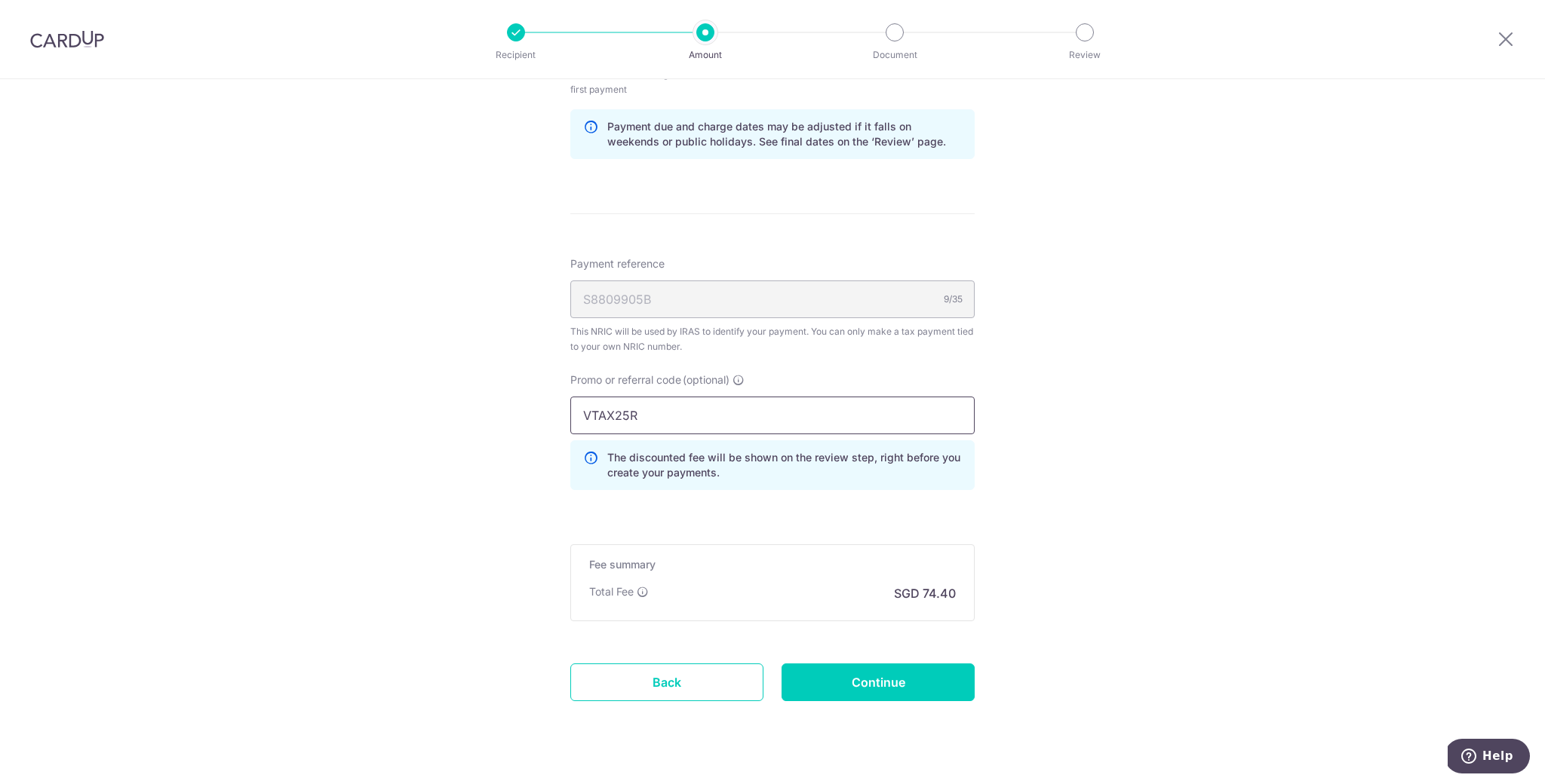
type input "VTAX25R"
click at [895, 677] on input "Continue" at bounding box center [878, 682] width 194 height 38
type input "Create Schedule"
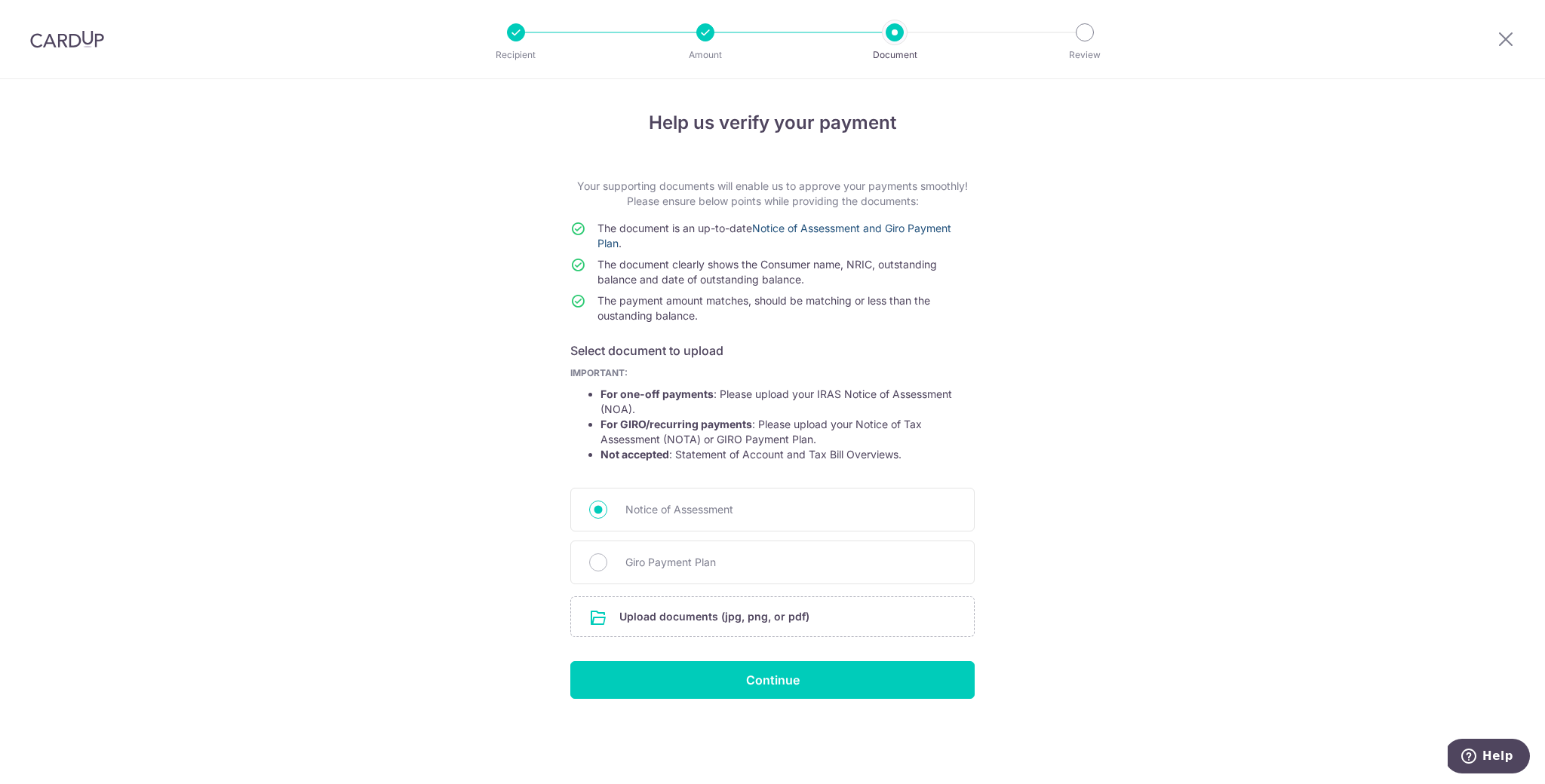
click at [896, 227] on link "Notice of Assessment and Giro Payment Plan" at bounding box center [774, 236] width 354 height 28
click at [720, 565] on span "Giro Payment Plan" at bounding box center [790, 563] width 331 height 18
click at [608, 565] on input "Giro Payment Plan" at bounding box center [598, 563] width 18 height 18
radio input "true"
click at [752, 622] on input "file" at bounding box center [772, 617] width 403 height 39
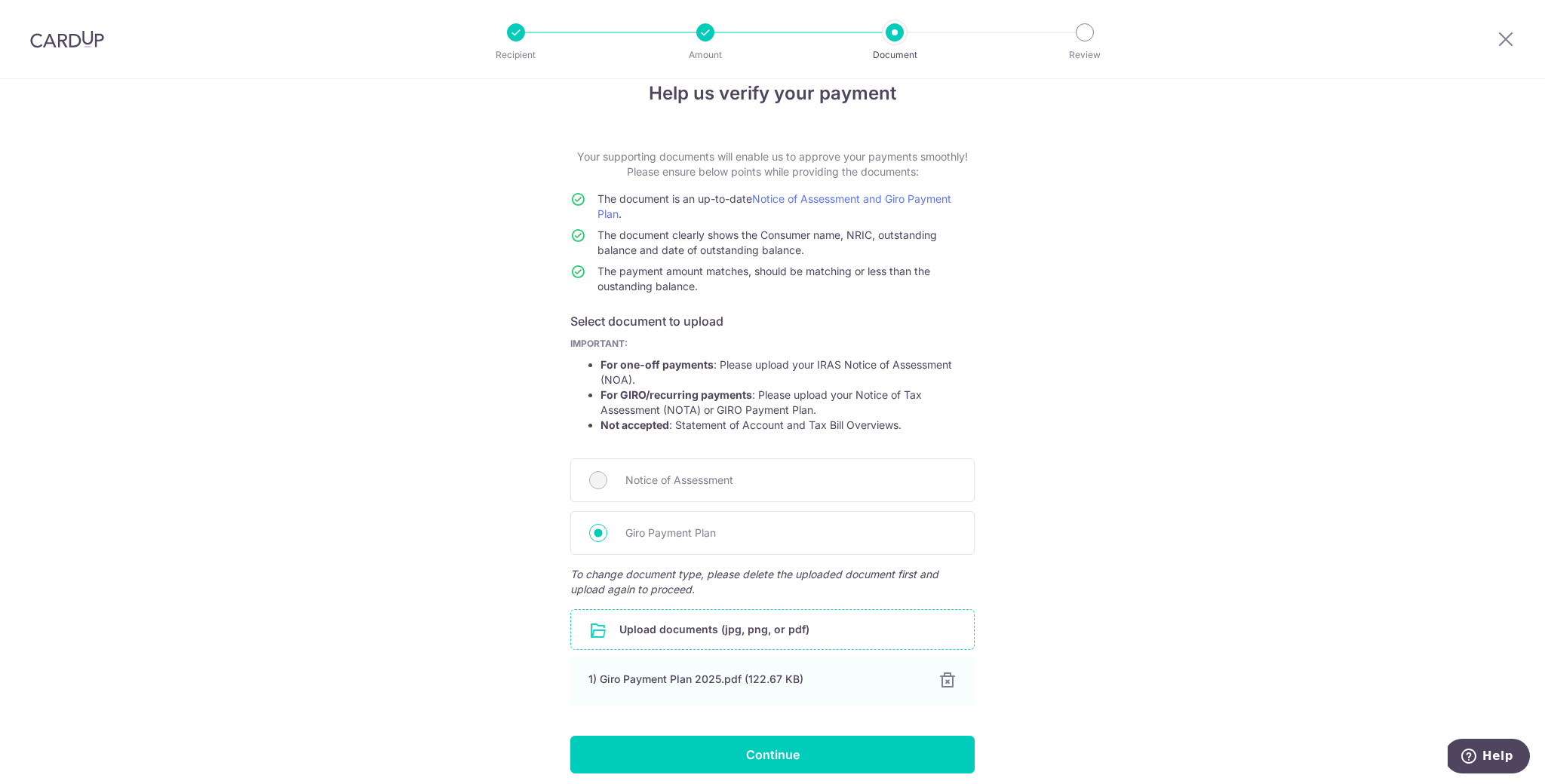
scroll to position [90, 0]
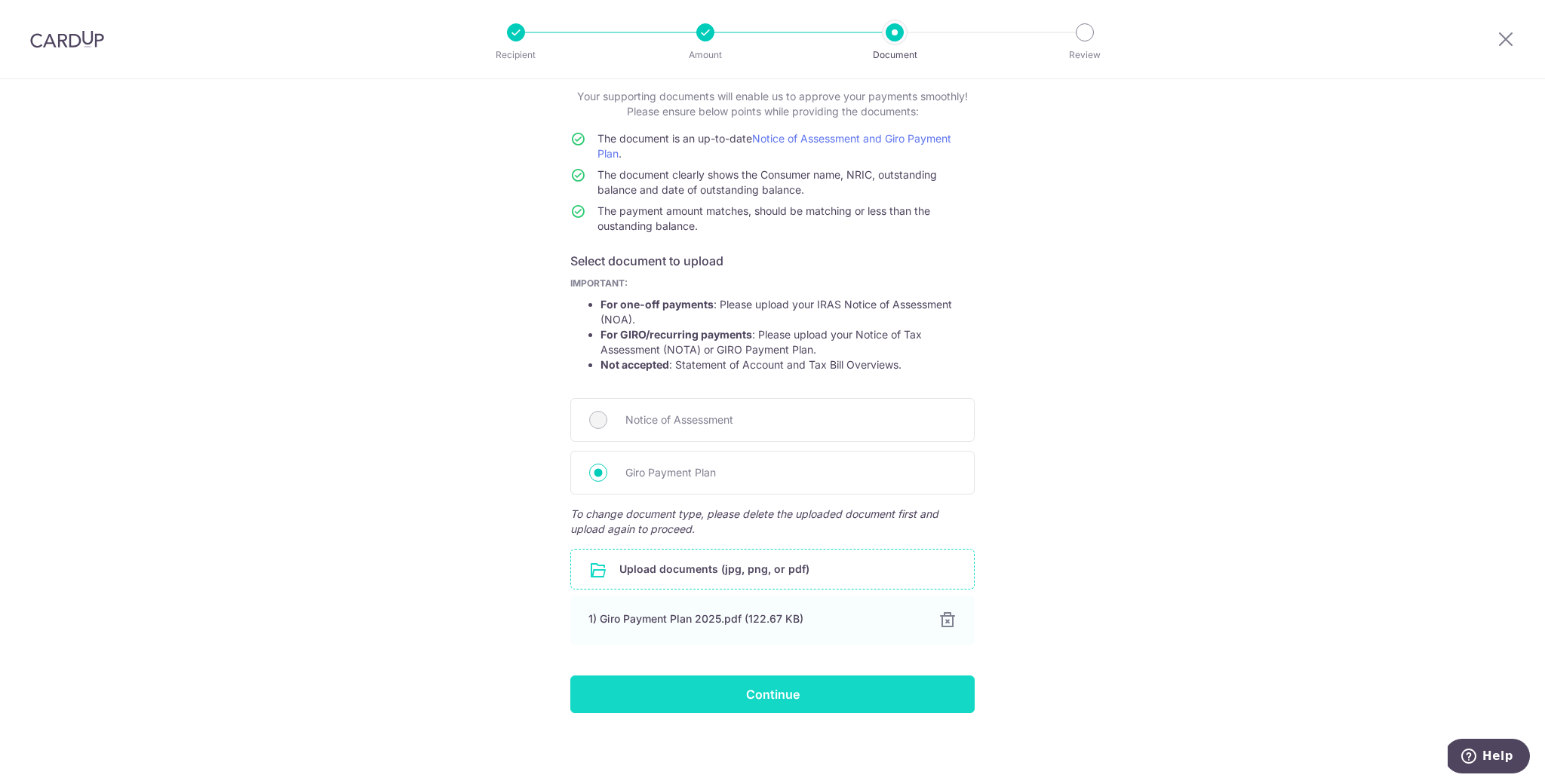
click at [823, 694] on input "Continue" at bounding box center [772, 694] width 404 height 38
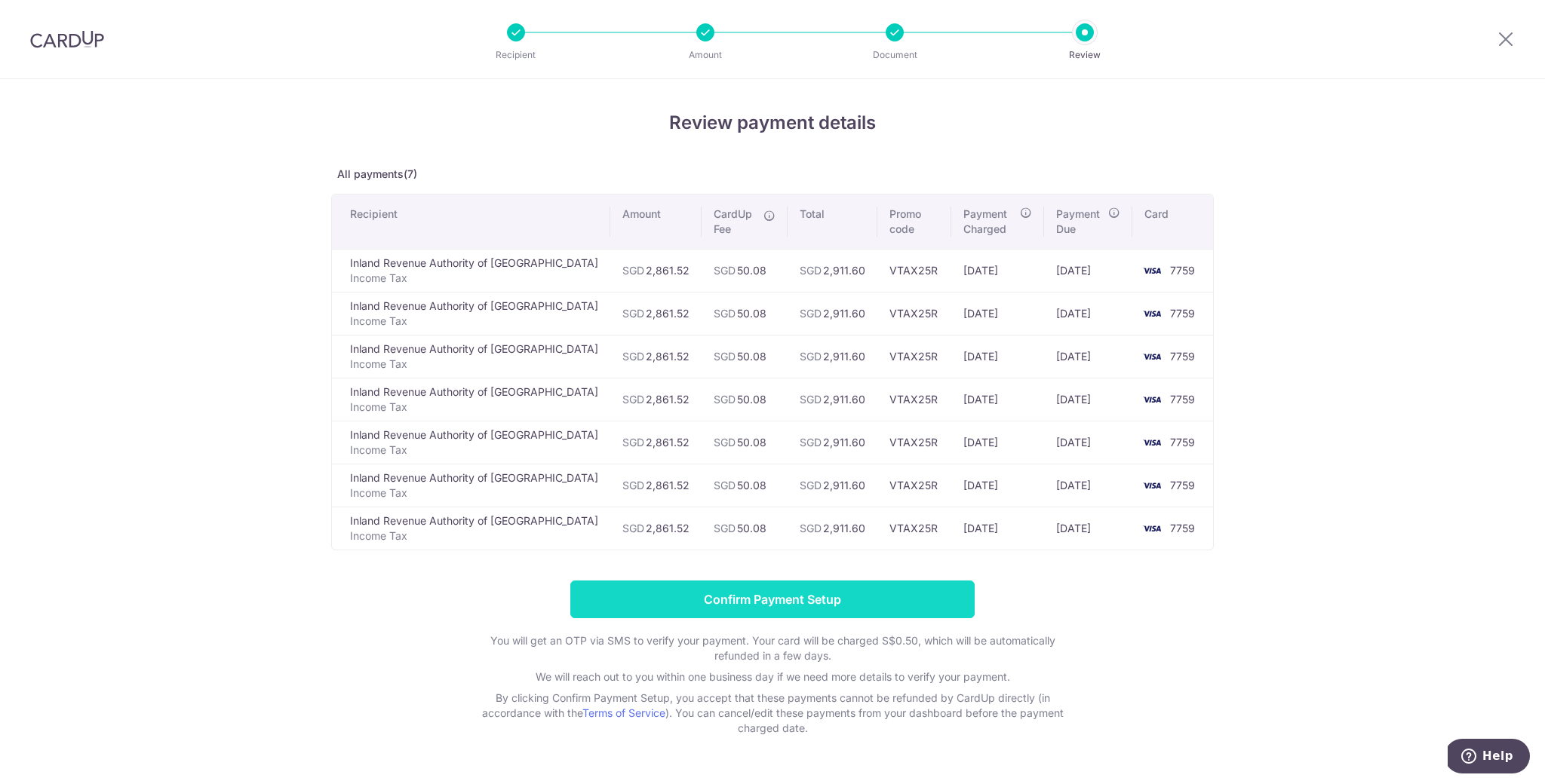
click at [879, 608] on input "Confirm Payment Setup" at bounding box center [772, 599] width 404 height 38
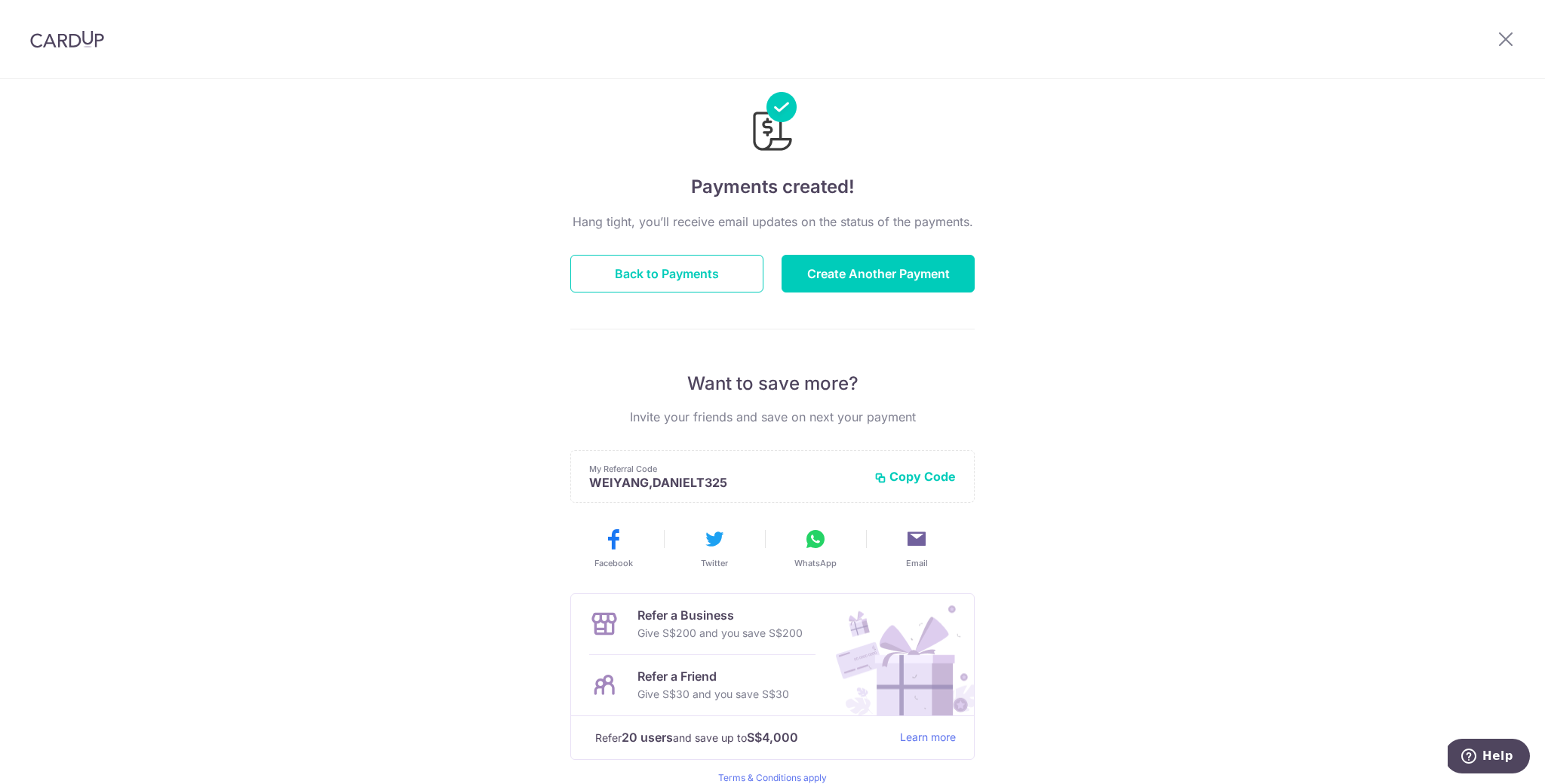
scroll to position [101, 0]
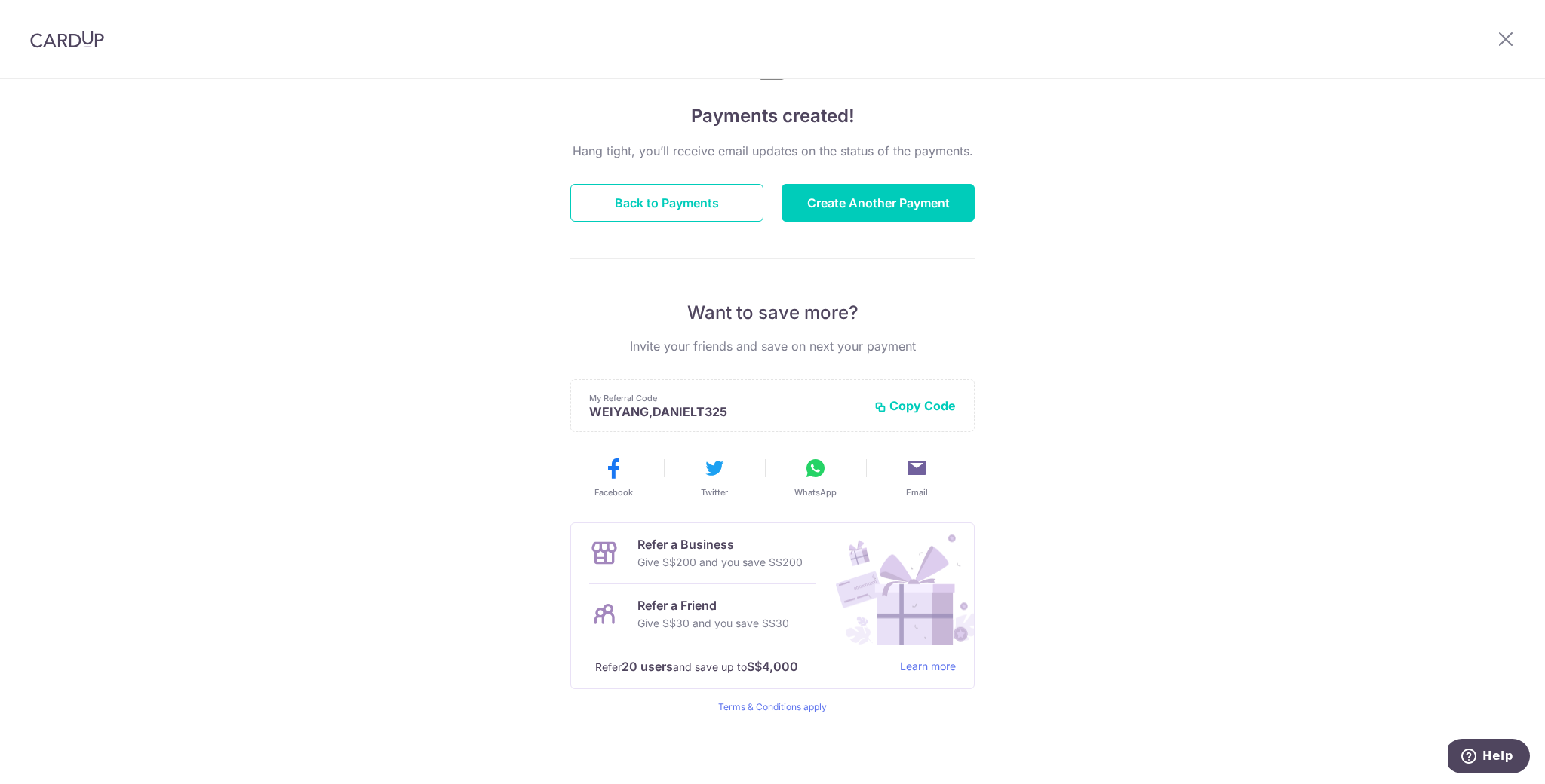
click at [921, 407] on button "Copy Code" at bounding box center [915, 405] width 81 height 15
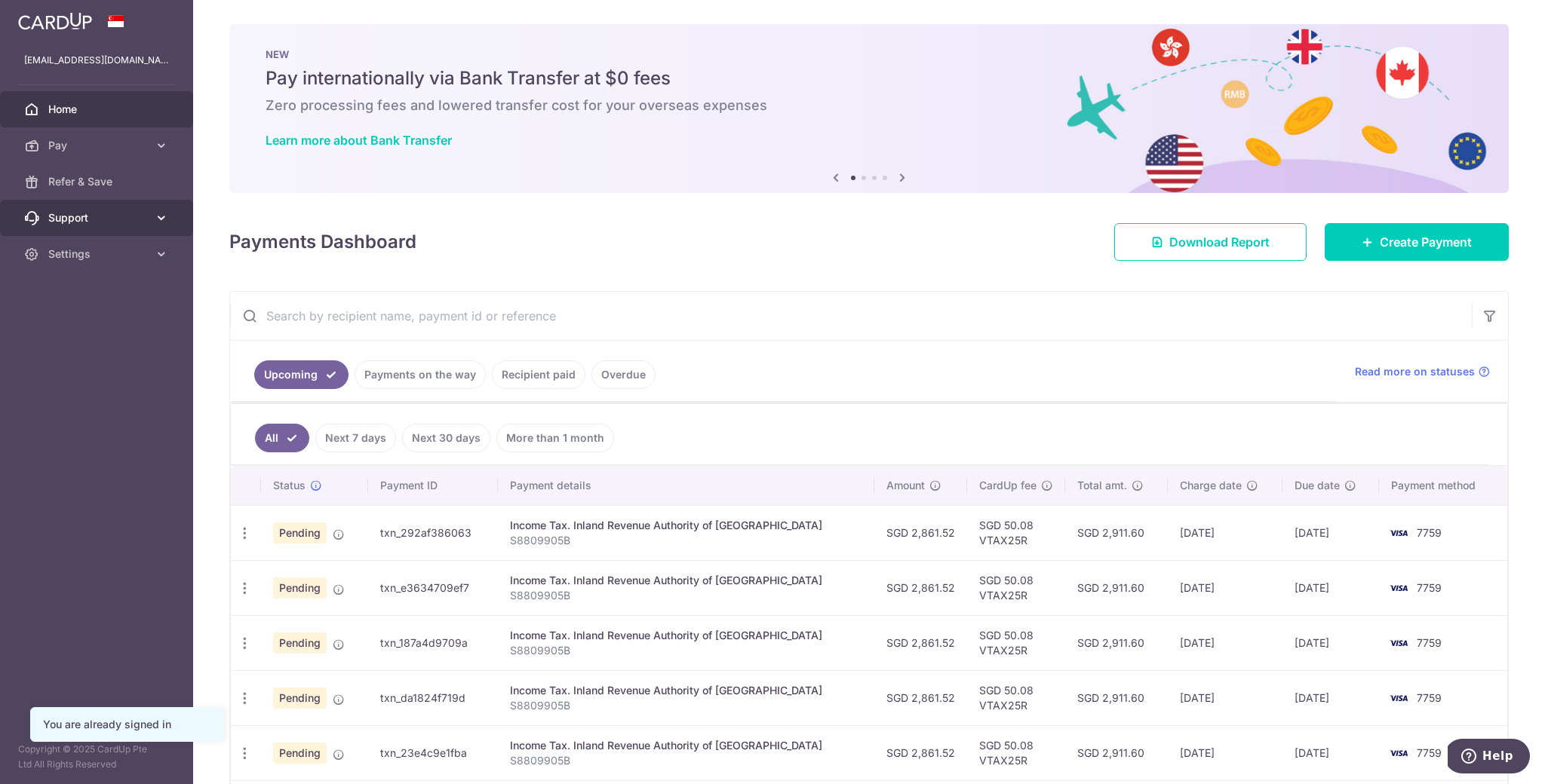
click at [86, 215] on span "Support" at bounding box center [98, 217] width 100 height 15
click at [91, 293] on span "Contact Us" at bounding box center [98, 289] width 100 height 15
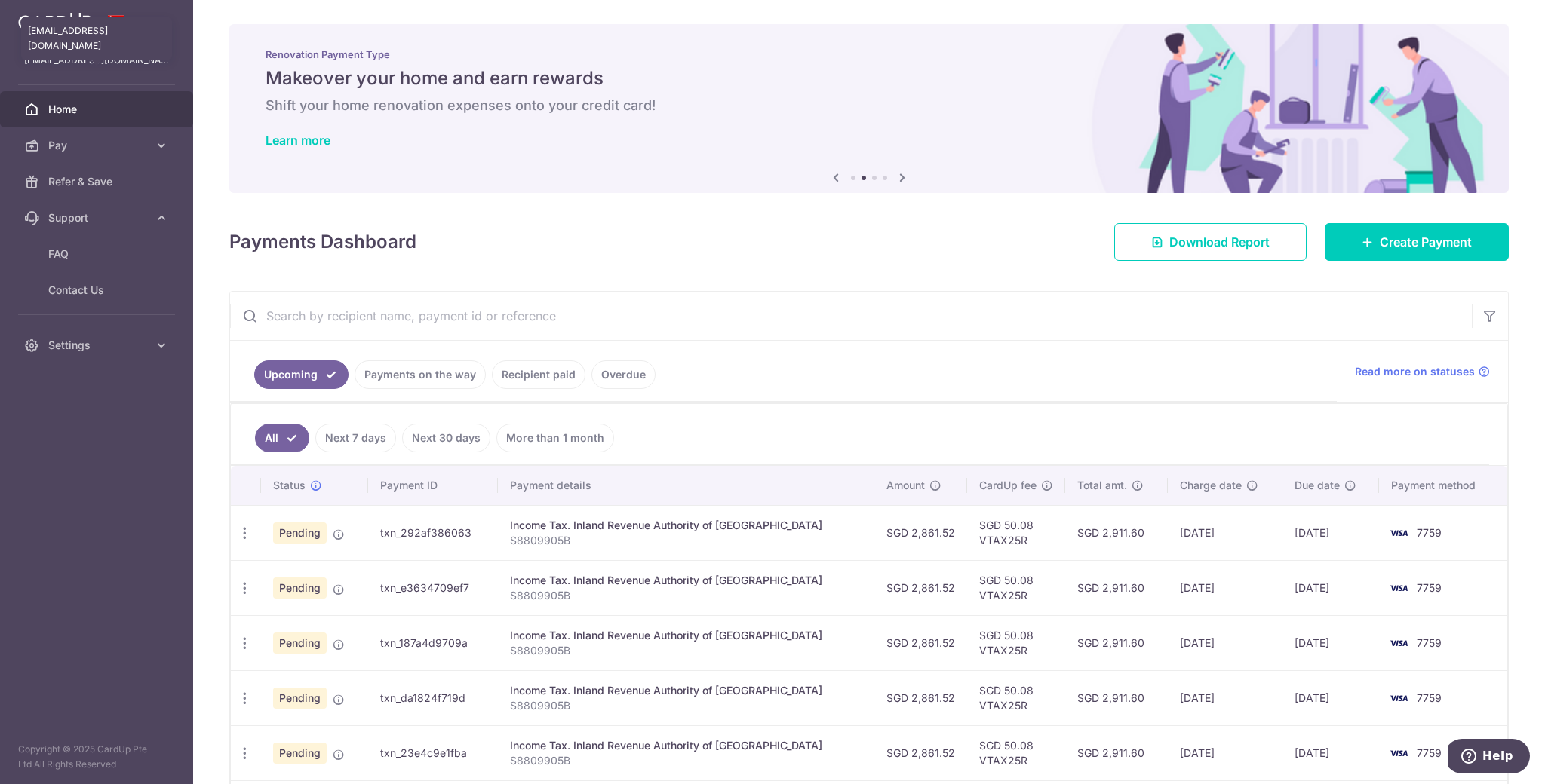
click at [85, 62] on p "[EMAIL_ADDRESS][DOMAIN_NAME]" at bounding box center [96, 59] width 145 height 15
copy p "[EMAIL_ADDRESS][DOMAIN_NAME]"
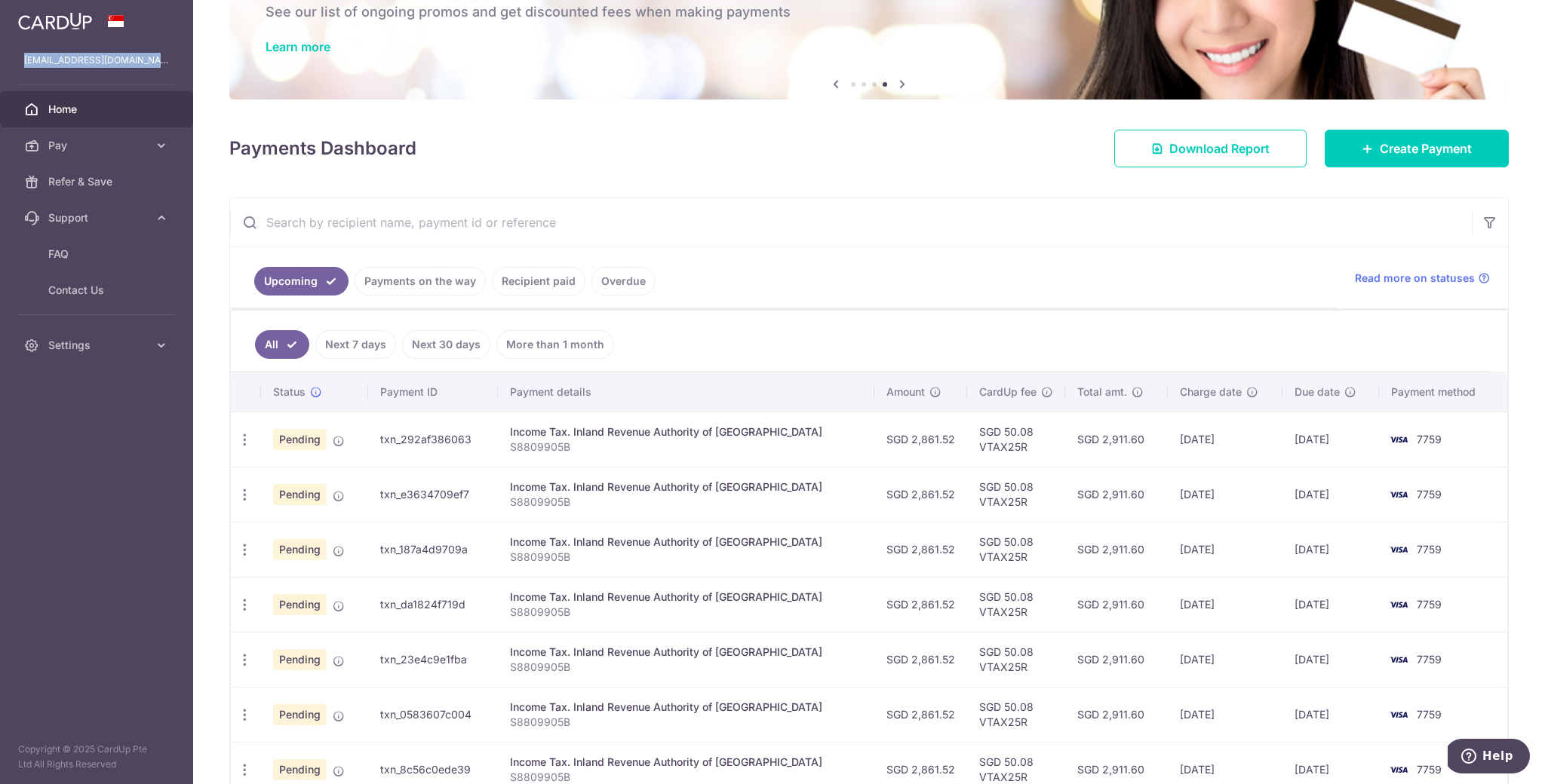
scroll to position [181, 0]
